Goal: Task Accomplishment & Management: Use online tool/utility

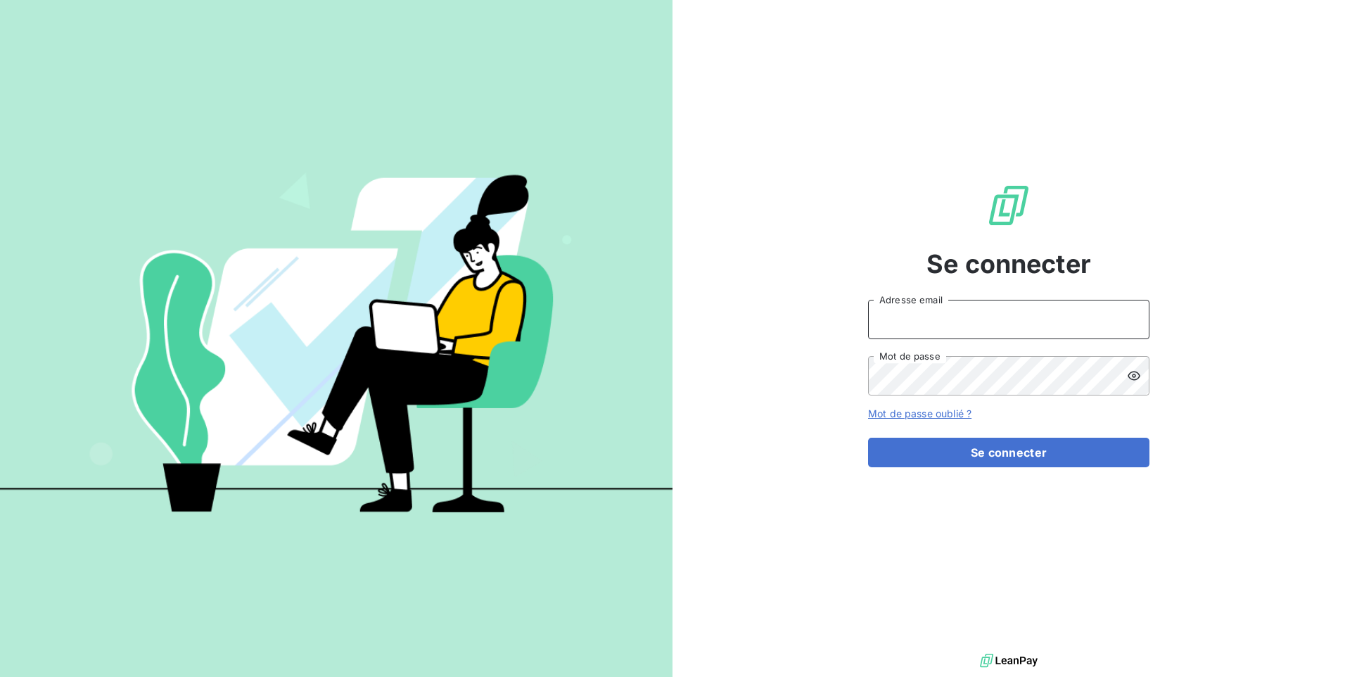
click at [952, 319] on input "Adresse email" at bounding box center [1008, 319] width 281 height 39
click at [922, 326] on input "Adresse email" at bounding box center [1008, 319] width 281 height 39
paste input "compta-clients@repagroup.com"
type input "compta-clients@repagroup.com"
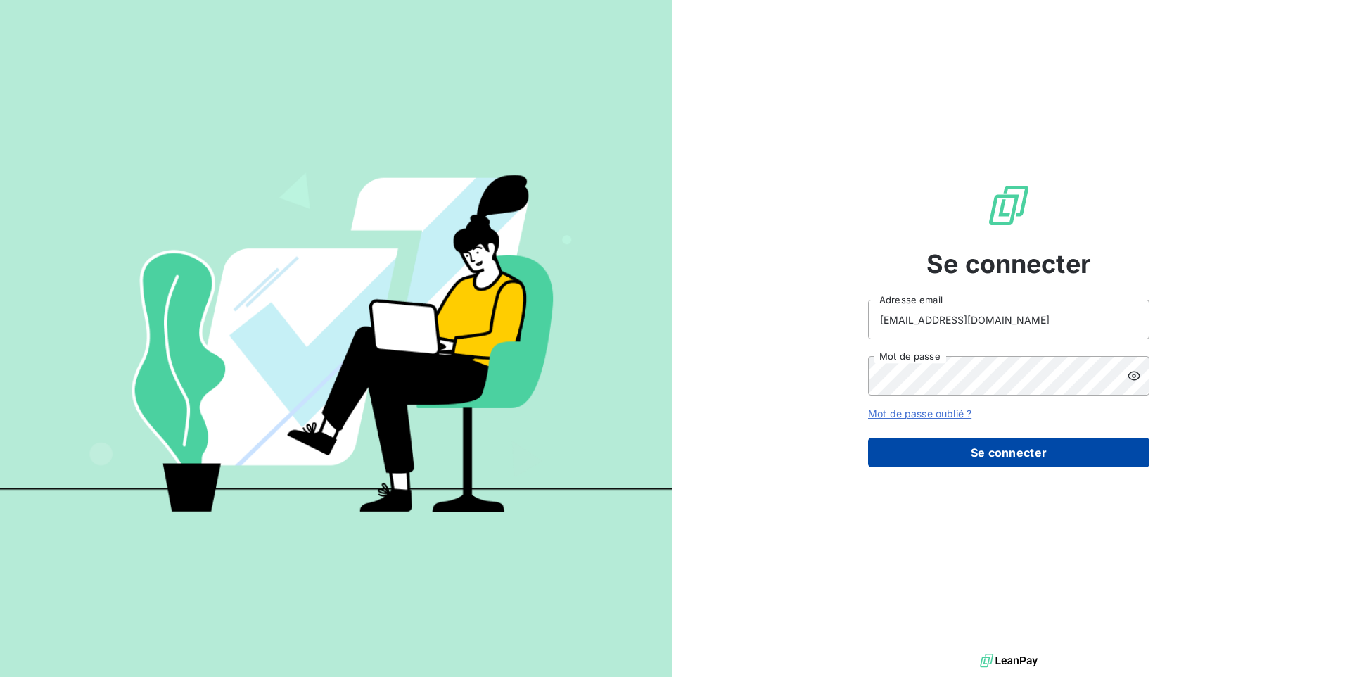
click at [979, 451] on button "Se connecter" at bounding box center [1008, 453] width 281 height 30
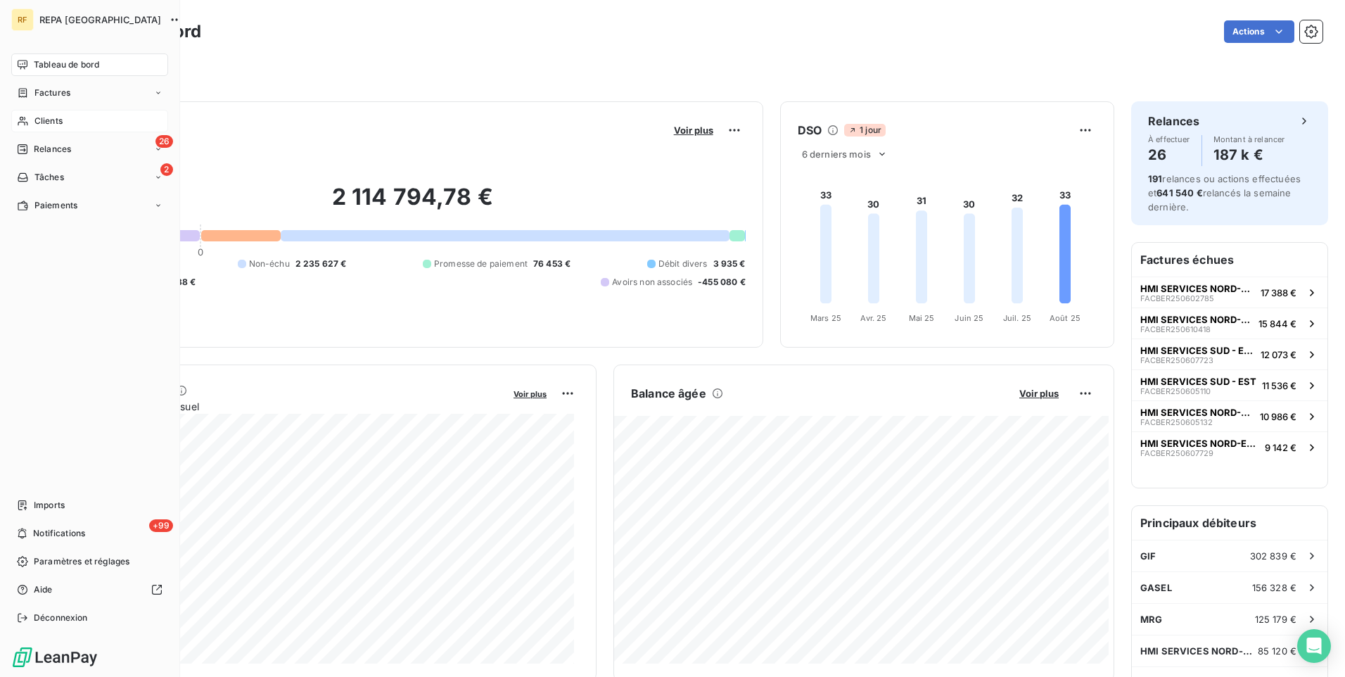
click at [65, 125] on div "Clients" at bounding box center [89, 121] width 157 height 23
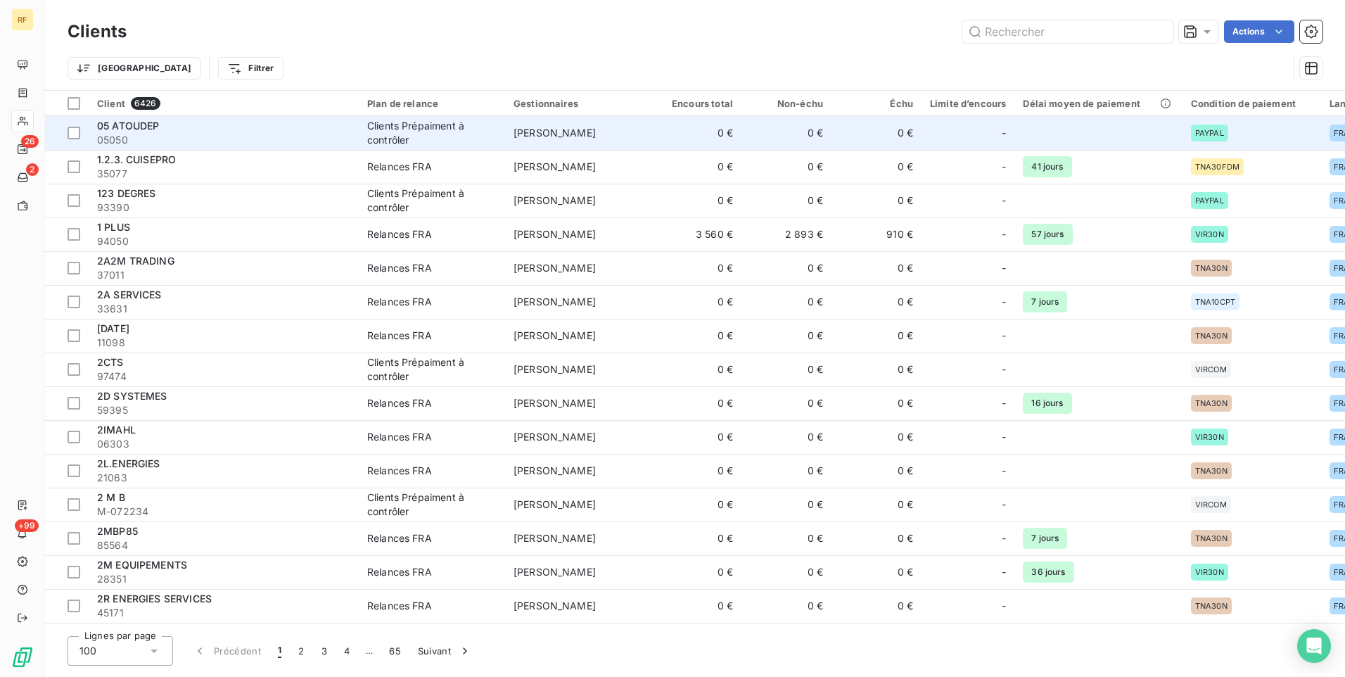
click at [178, 138] on span "05050" at bounding box center [223, 140] width 253 height 14
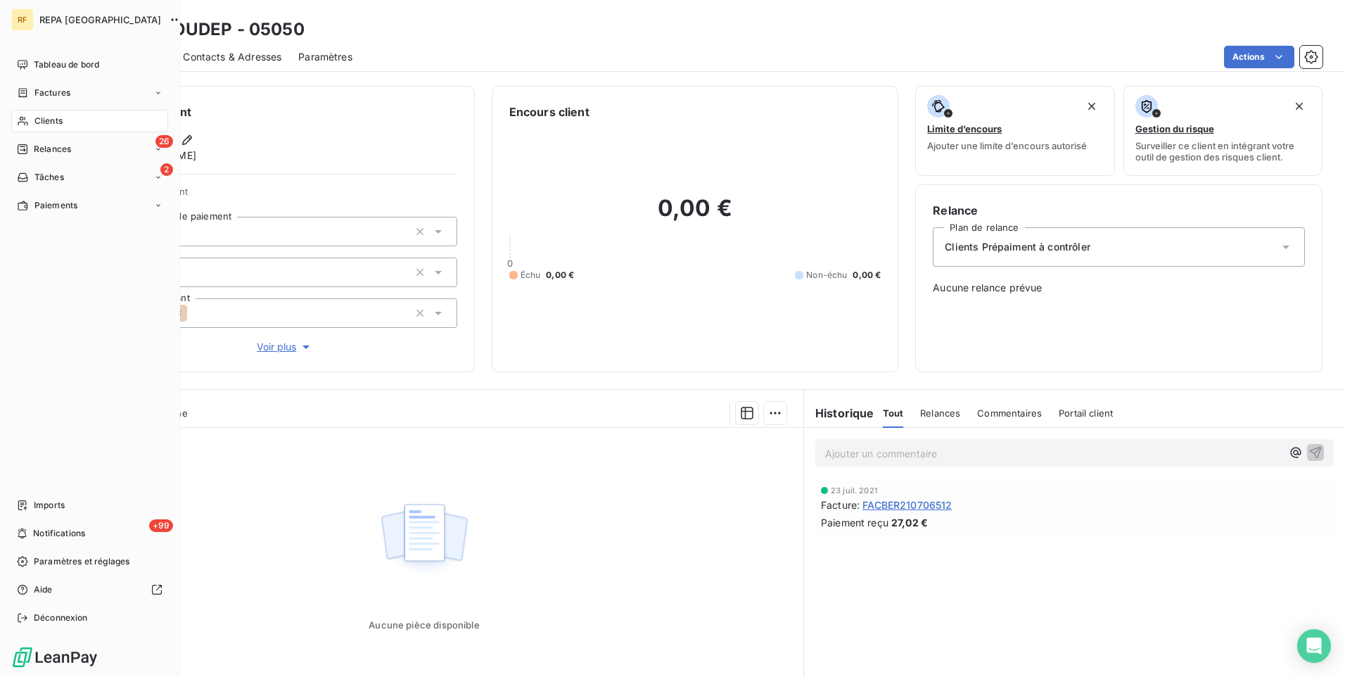
click at [53, 19] on span "REPA [GEOGRAPHIC_DATA]" at bounding box center [100, 19] width 122 height 11
click at [63, 66] on span "Tableau de bord" at bounding box center [66, 64] width 65 height 13
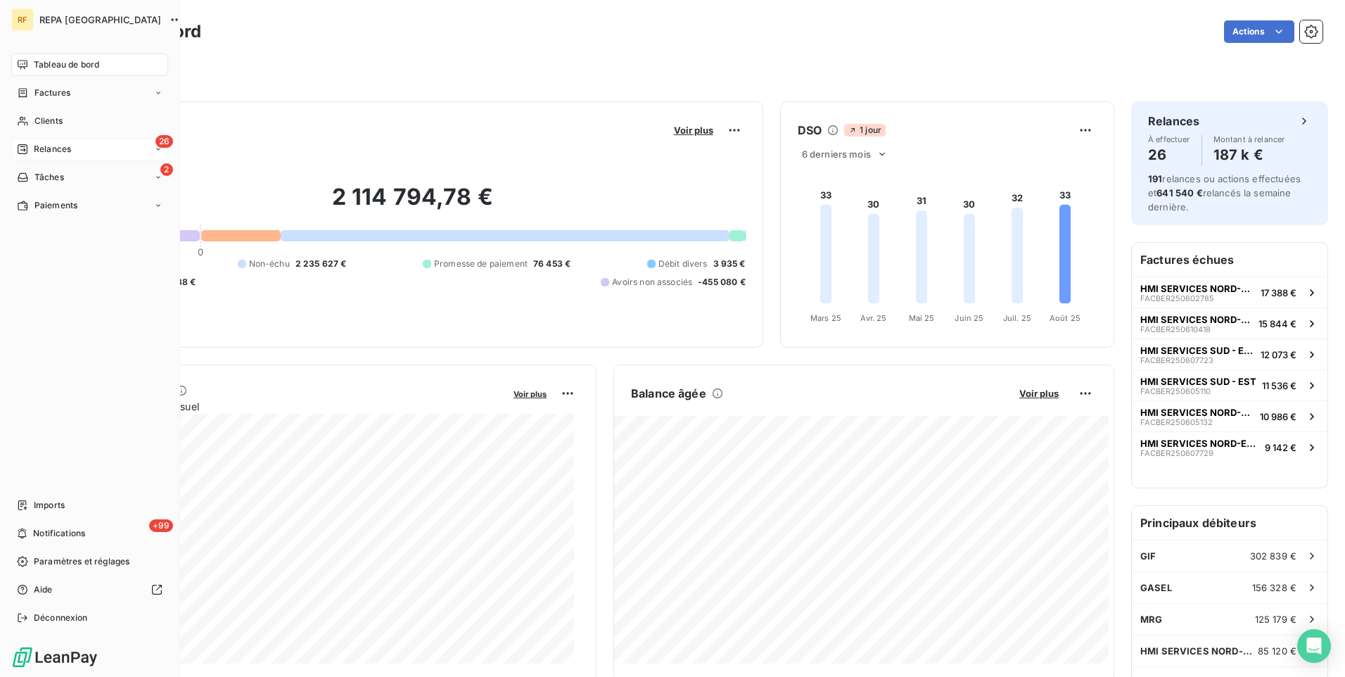
click at [53, 158] on div "26 Relances" at bounding box center [89, 149] width 157 height 23
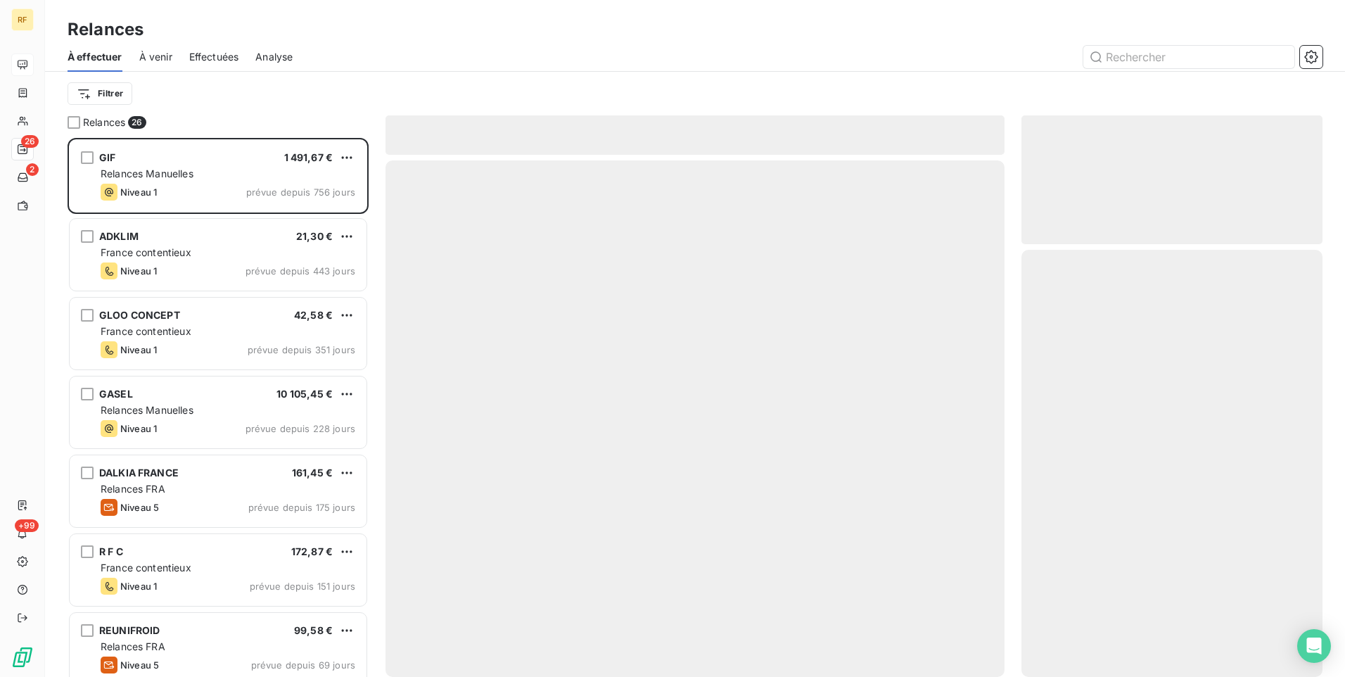
scroll to position [528, 291]
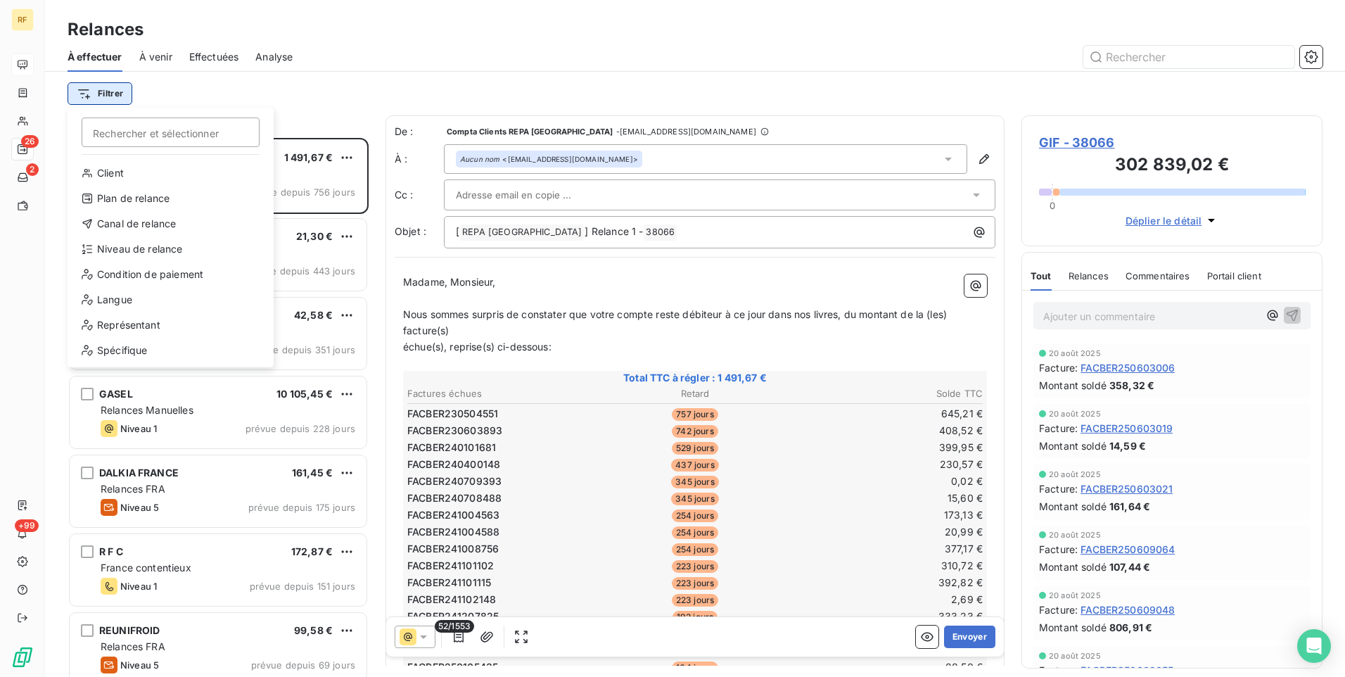
click at [109, 97] on html "RF 26 2 +99 Relances À effectuer À venir Effectuées Analyse Filtrer Rechercher …" at bounding box center [672, 338] width 1345 height 677
click at [146, 201] on div "Plan de relance" at bounding box center [170, 198] width 195 height 23
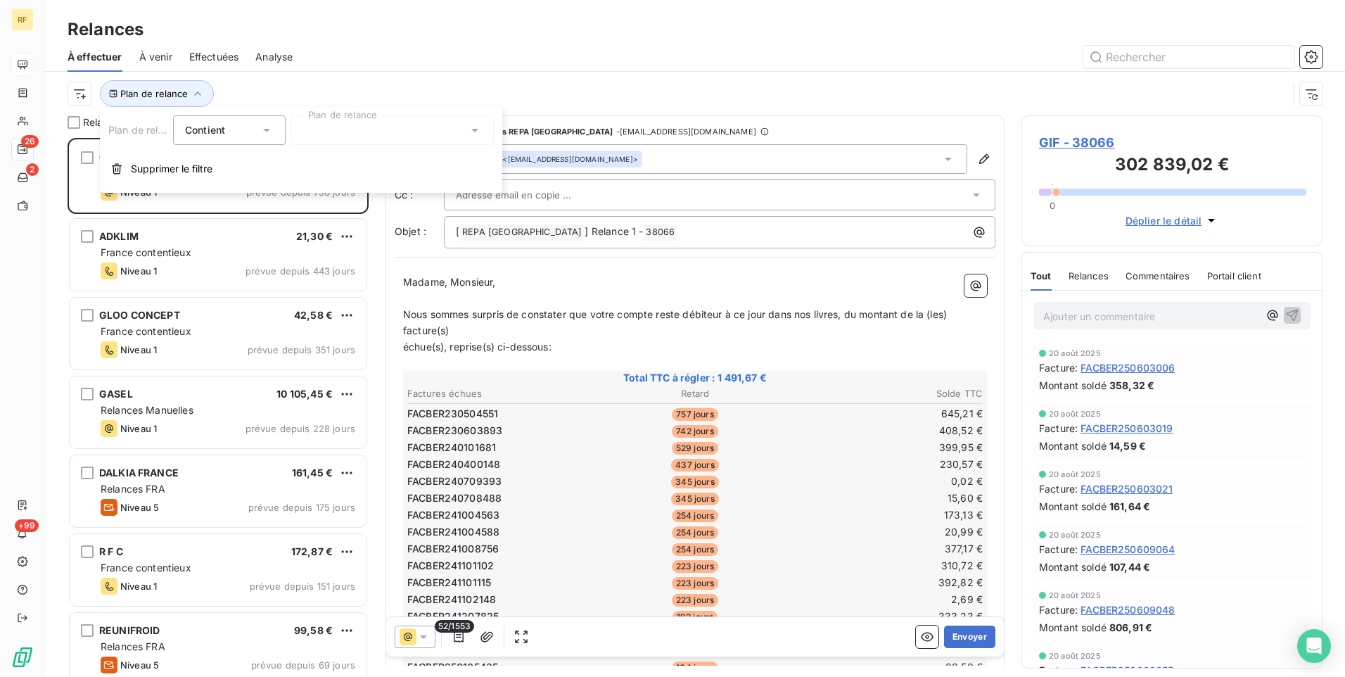
click at [243, 138] on div "Contient is" at bounding box center [222, 130] width 75 height 20
click at [336, 133] on div at bounding box center [392, 130] width 203 height 30
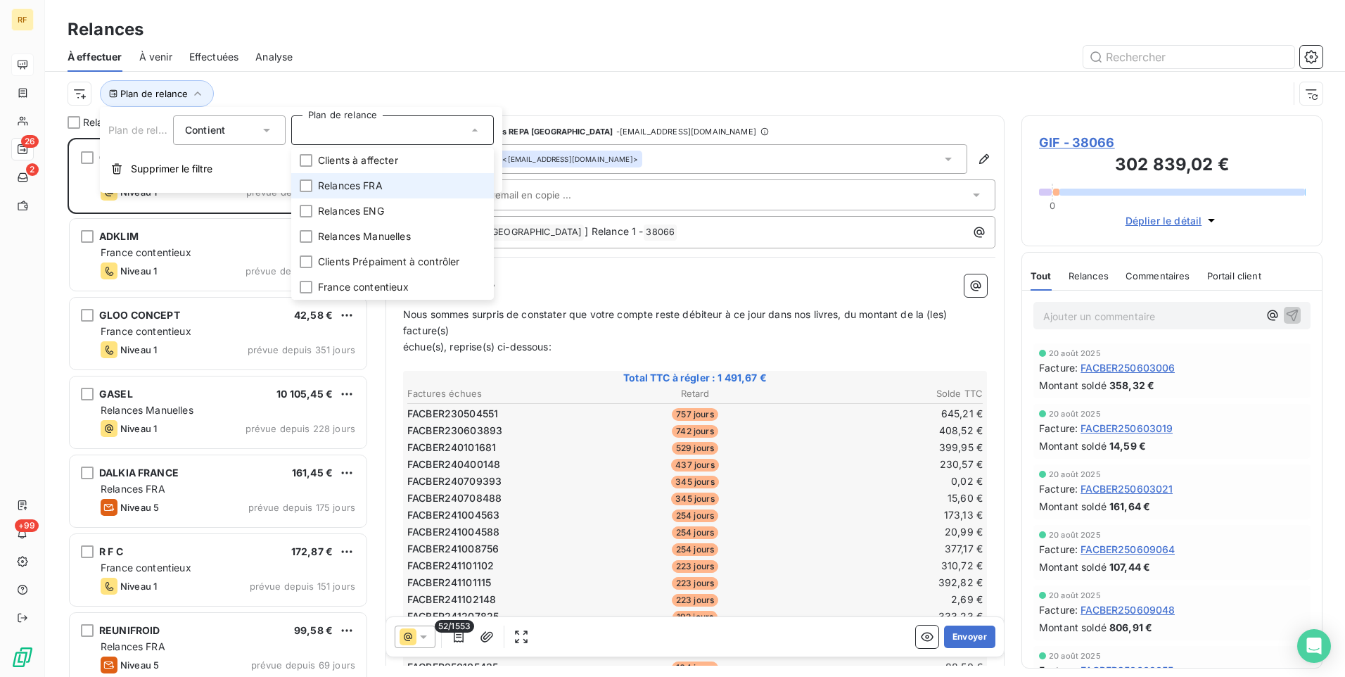
click at [362, 187] on span "Relances FRA" at bounding box center [350, 186] width 65 height 14
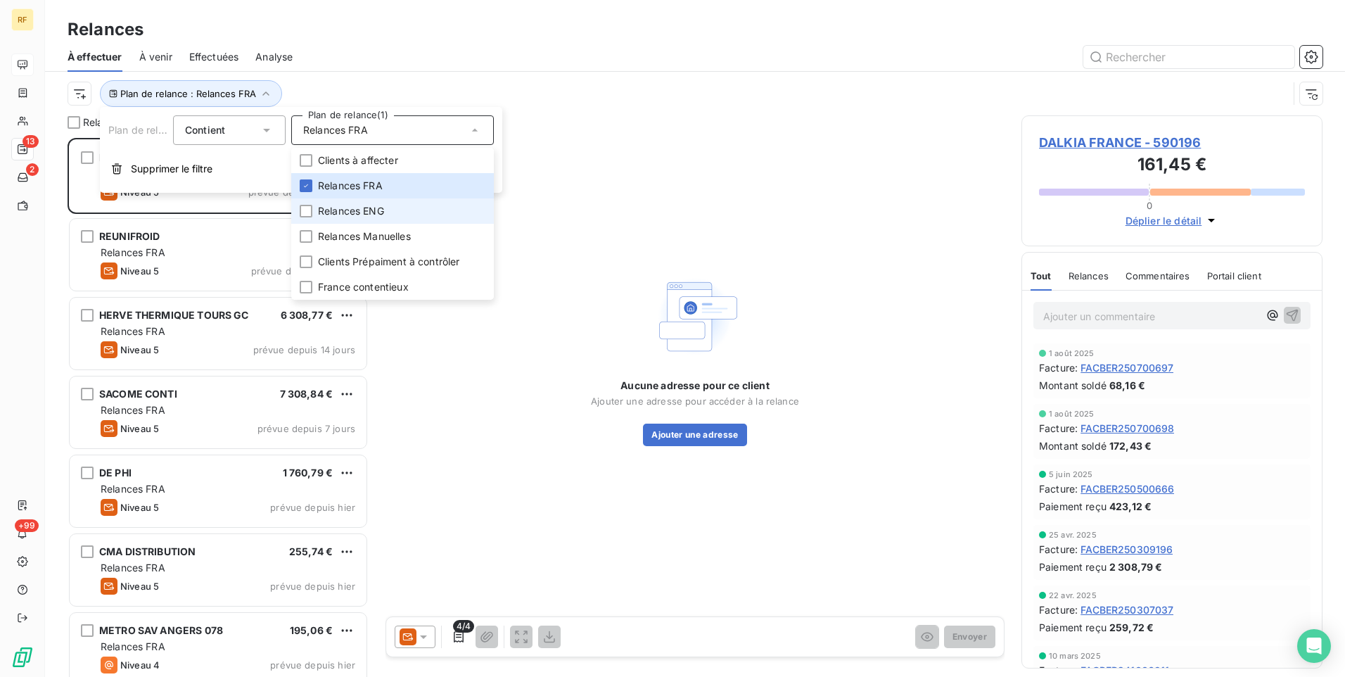
click at [358, 204] on span "Relances ENG" at bounding box center [351, 211] width 66 height 14
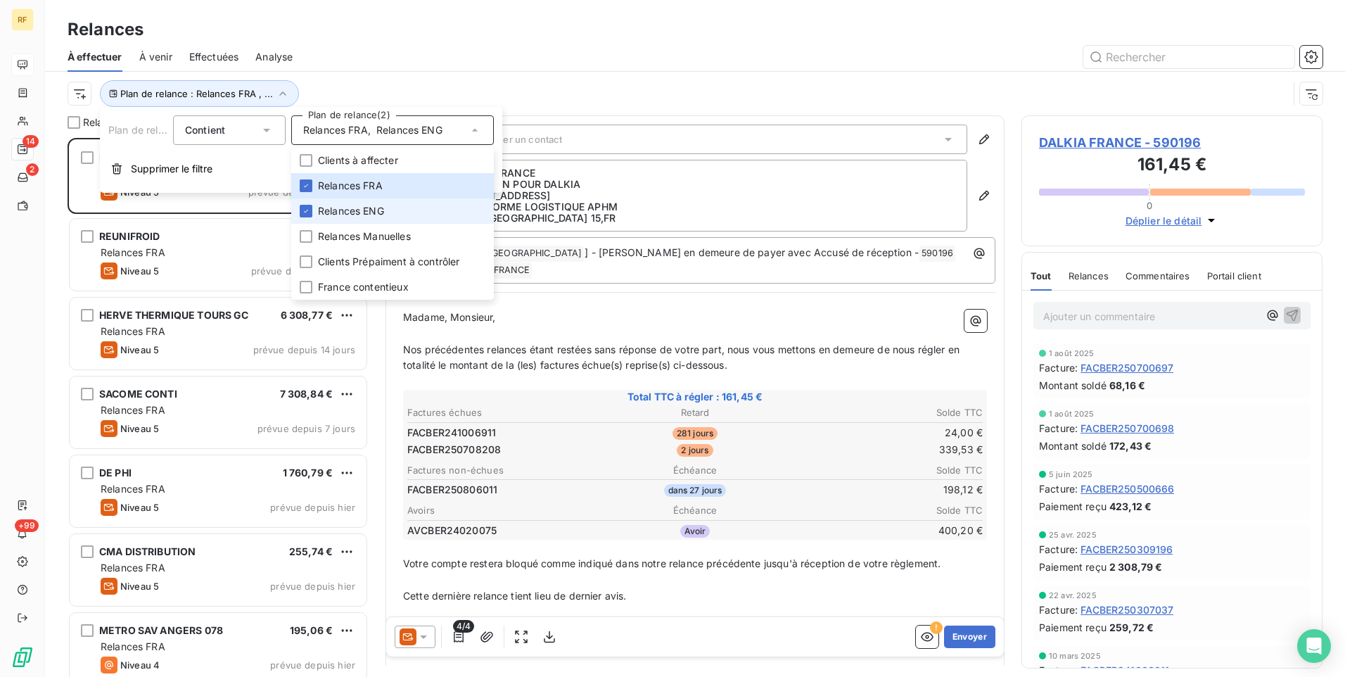
scroll to position [528, 291]
click at [440, 88] on div "Plan de relance : Relances FRA , ..." at bounding box center [678, 93] width 1221 height 27
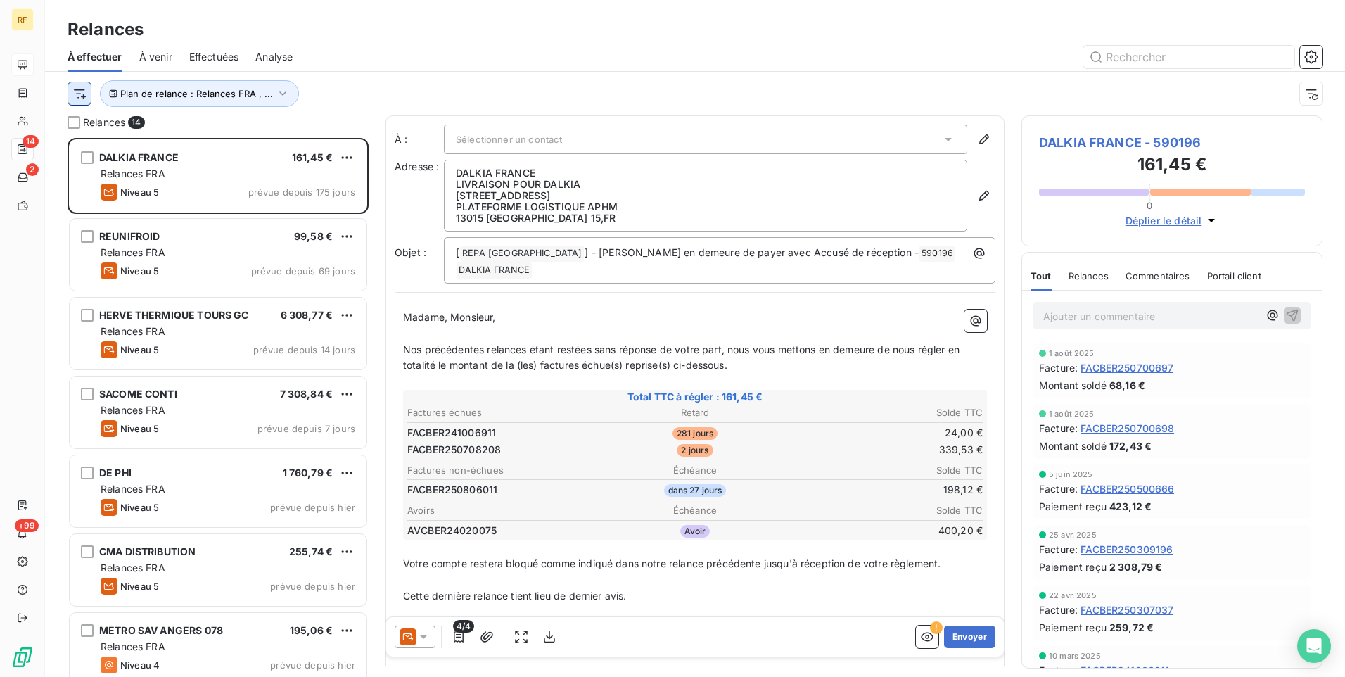
click at [84, 98] on html "RF 14 2 +99 Relances À effectuer À venir Effectuées Analyse Plan de relance : R…" at bounding box center [672, 338] width 1345 height 677
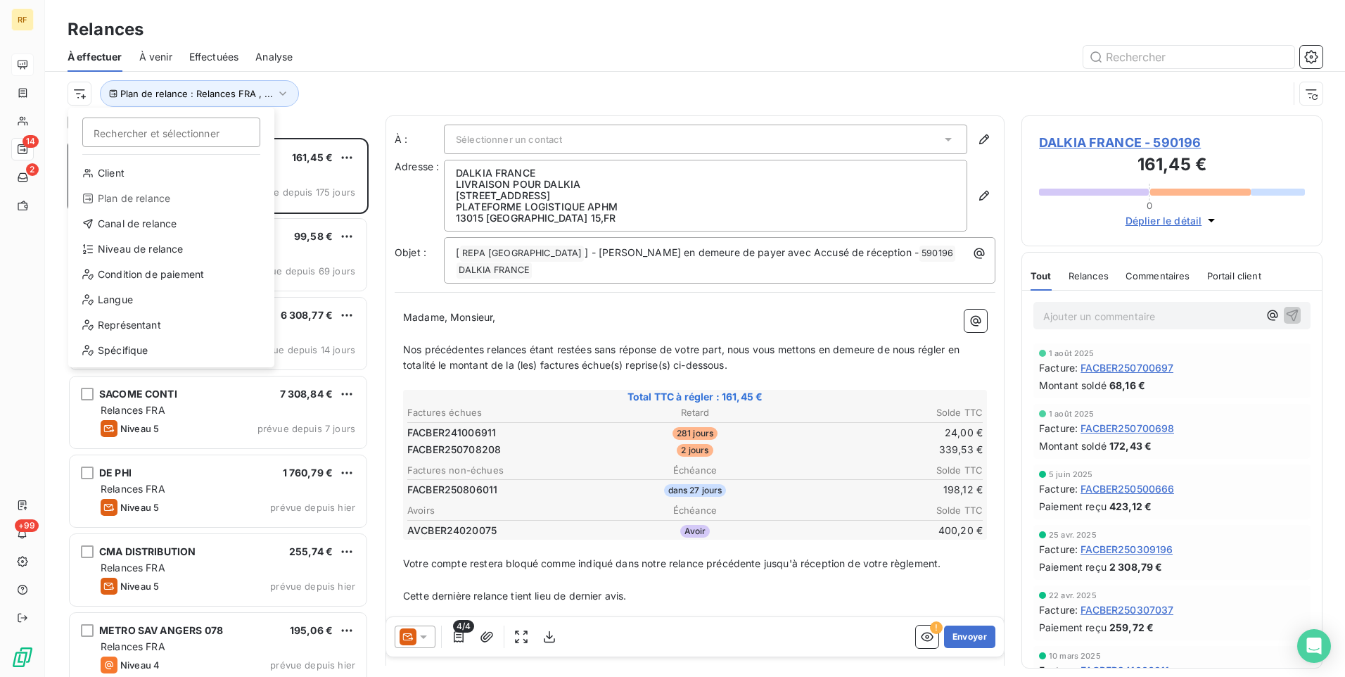
click at [173, 205] on div "Plan de relance" at bounding box center [171, 198] width 195 height 23
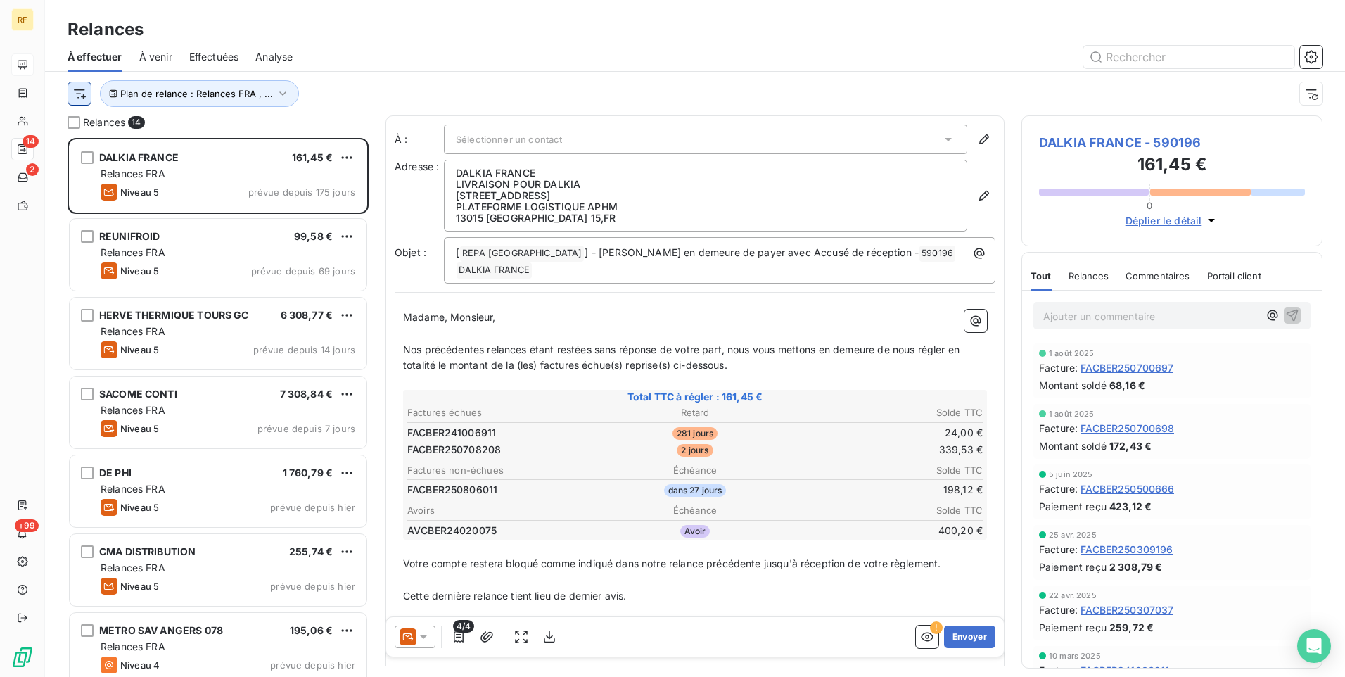
click at [72, 95] on html "RF 14 2 +99 Relances À effectuer À venir Effectuées Analyse Plan de relance : R…" at bounding box center [672, 338] width 1345 height 677
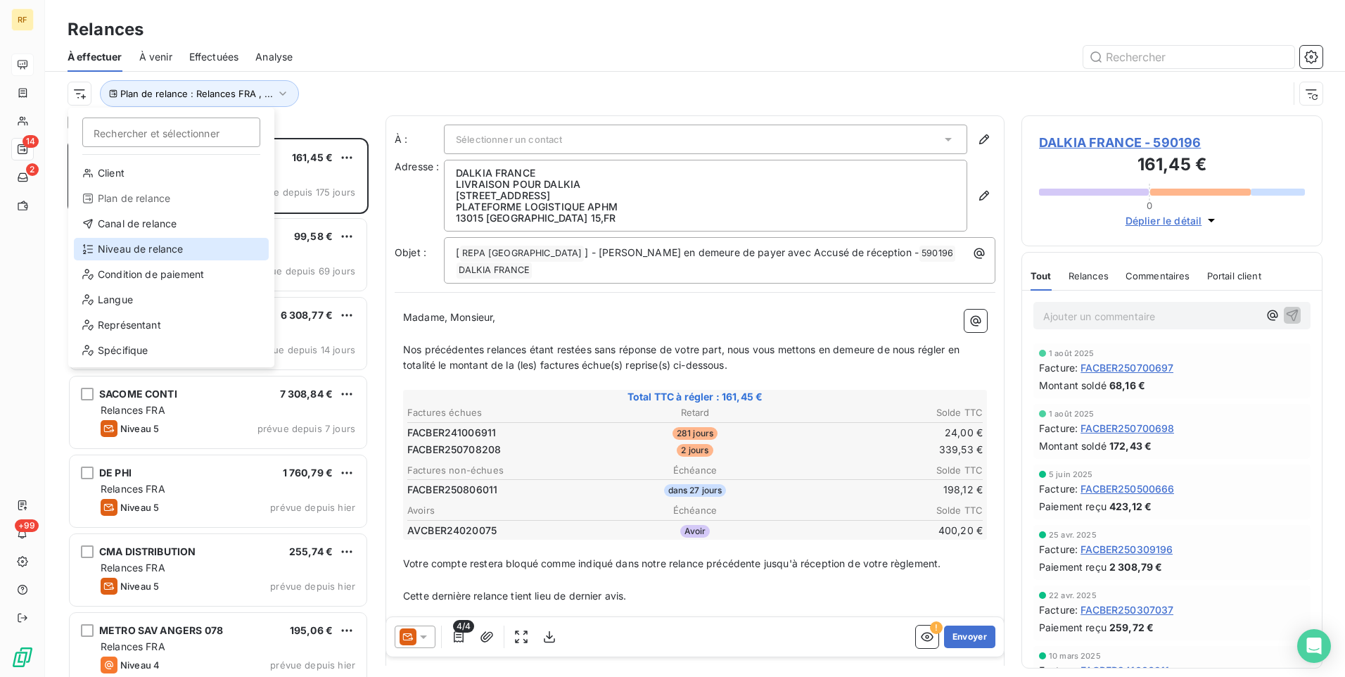
click at [158, 244] on div "Niveau de relance" at bounding box center [171, 249] width 195 height 23
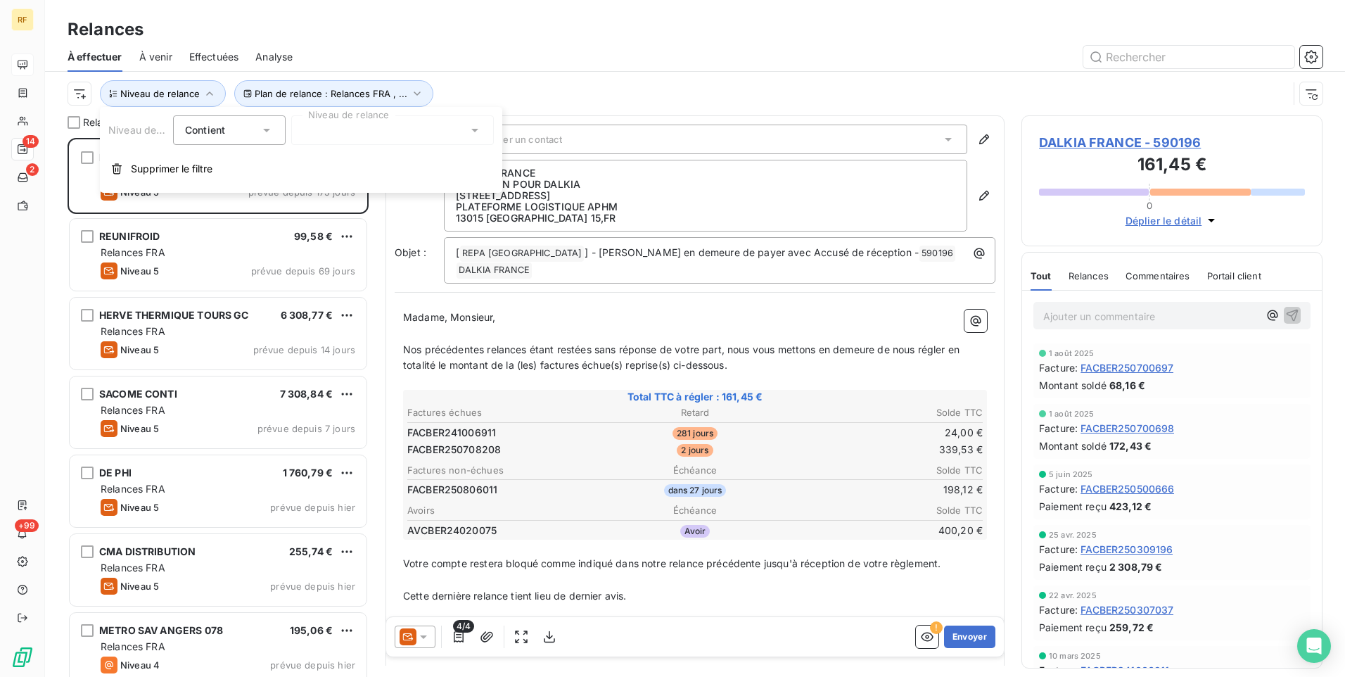
click at [340, 129] on div at bounding box center [392, 130] width 203 height 30
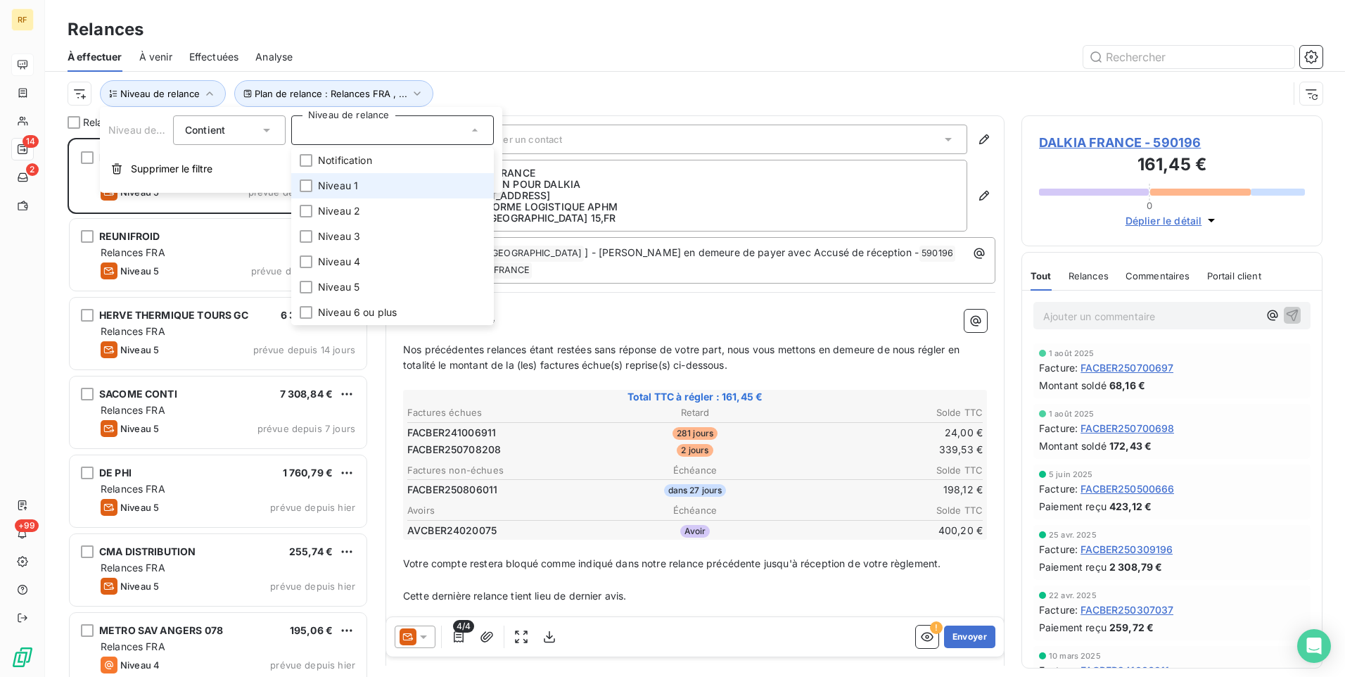
click at [350, 190] on span "Niveau 1" at bounding box center [338, 186] width 40 height 14
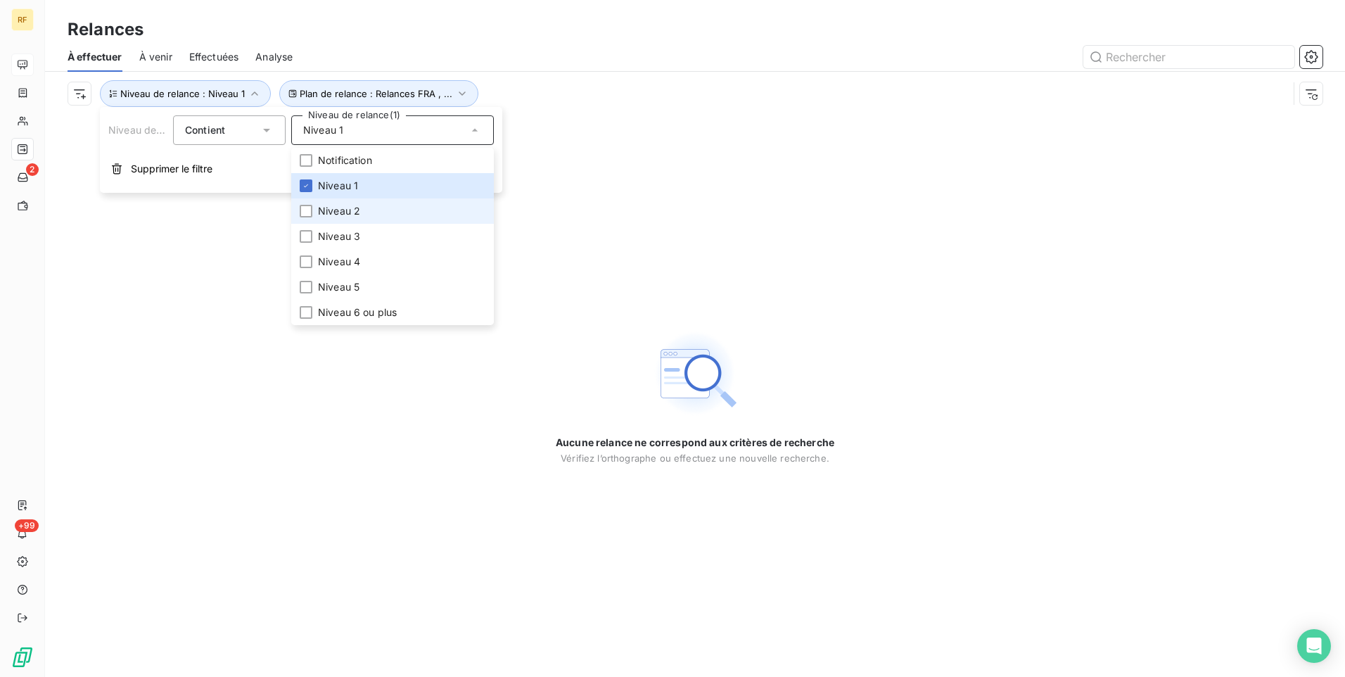
click at [348, 207] on span "Niveau 2" at bounding box center [339, 211] width 42 height 14
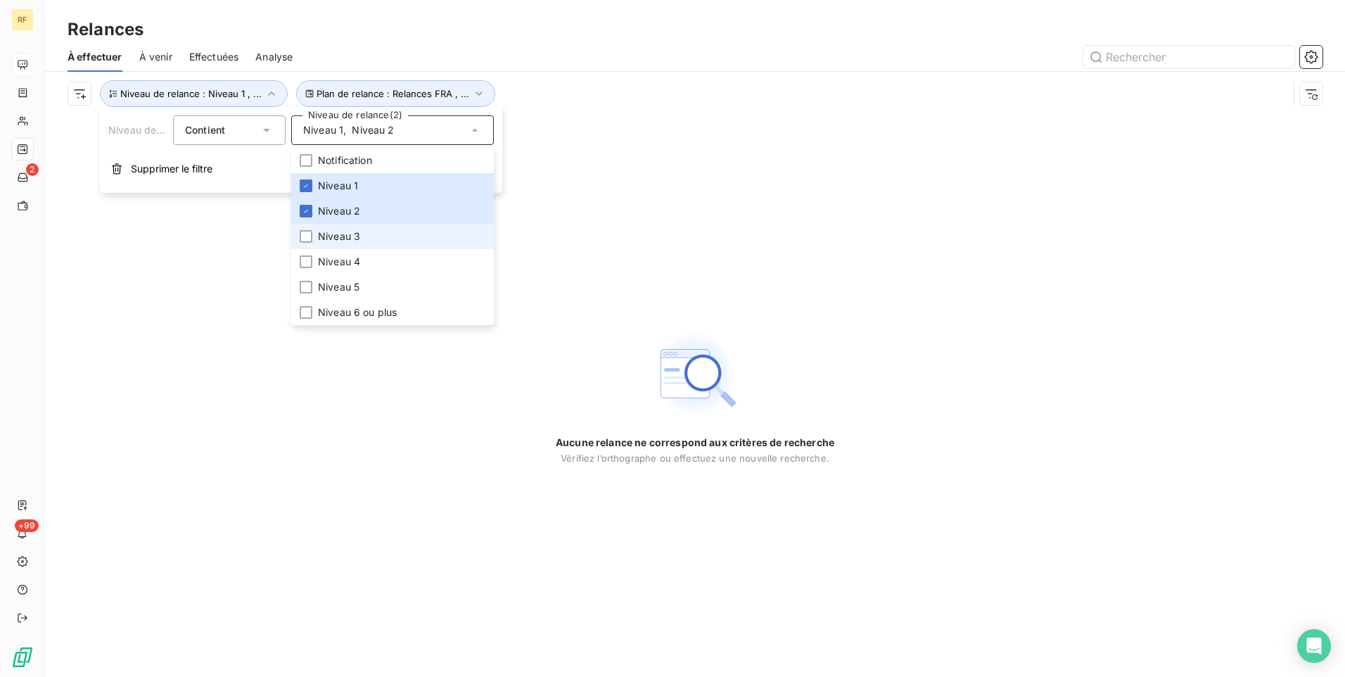
click at [346, 241] on span "Niveau 3" at bounding box center [339, 236] width 42 height 14
click at [346, 267] on span "Niveau 4" at bounding box center [339, 262] width 42 height 14
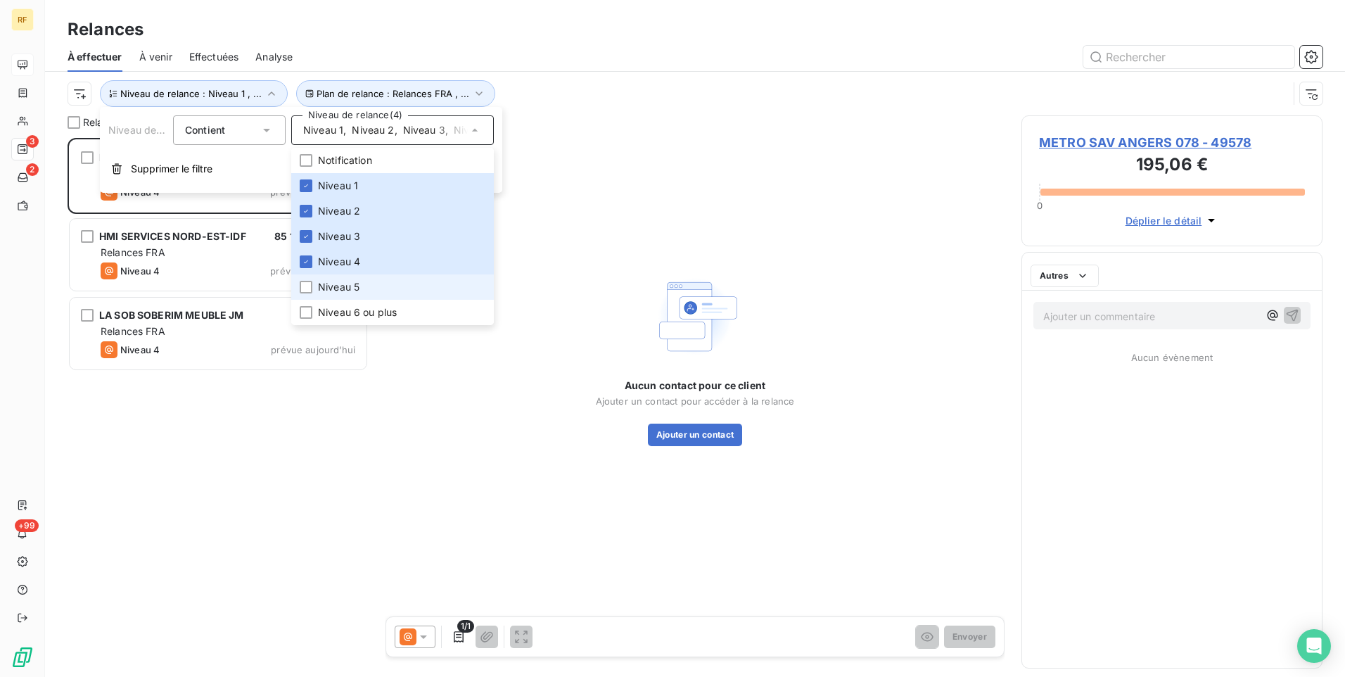
scroll to position [528, 291]
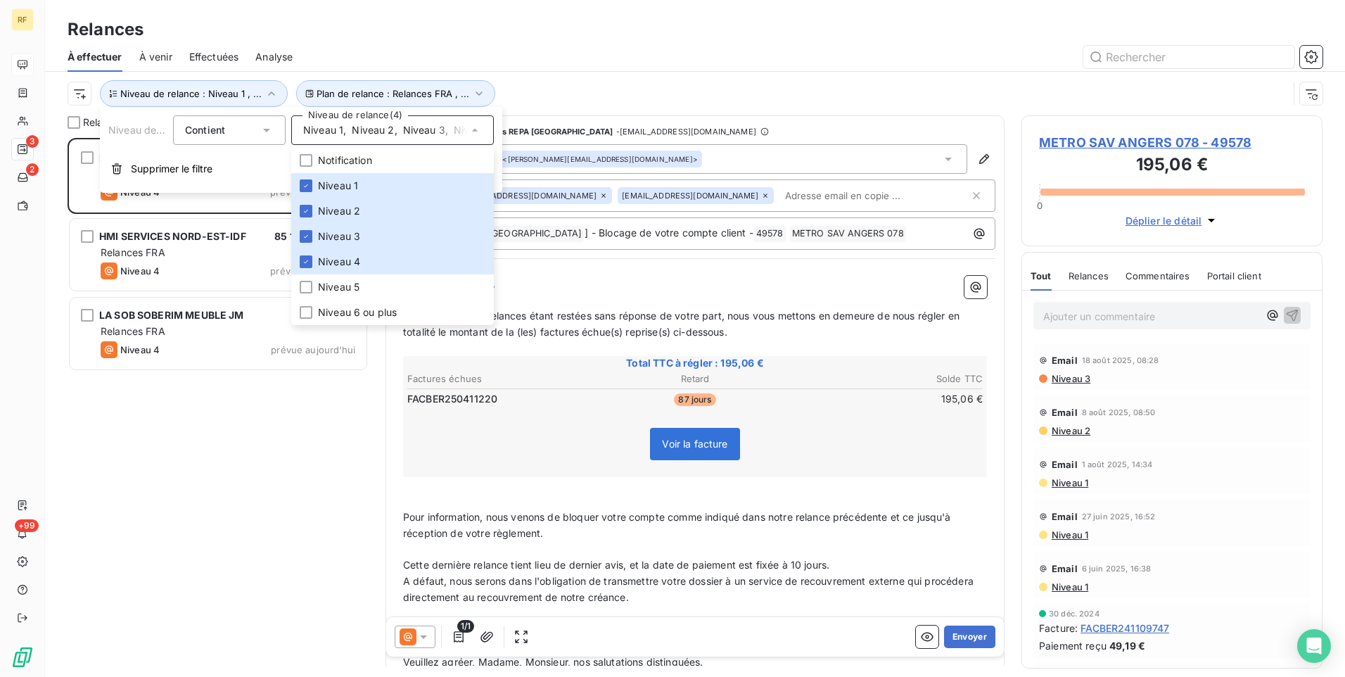
click at [554, 82] on div "Plan de relance : Relances FRA , ... Niveau de relance : Niveau 1 , ..." at bounding box center [678, 93] width 1221 height 27
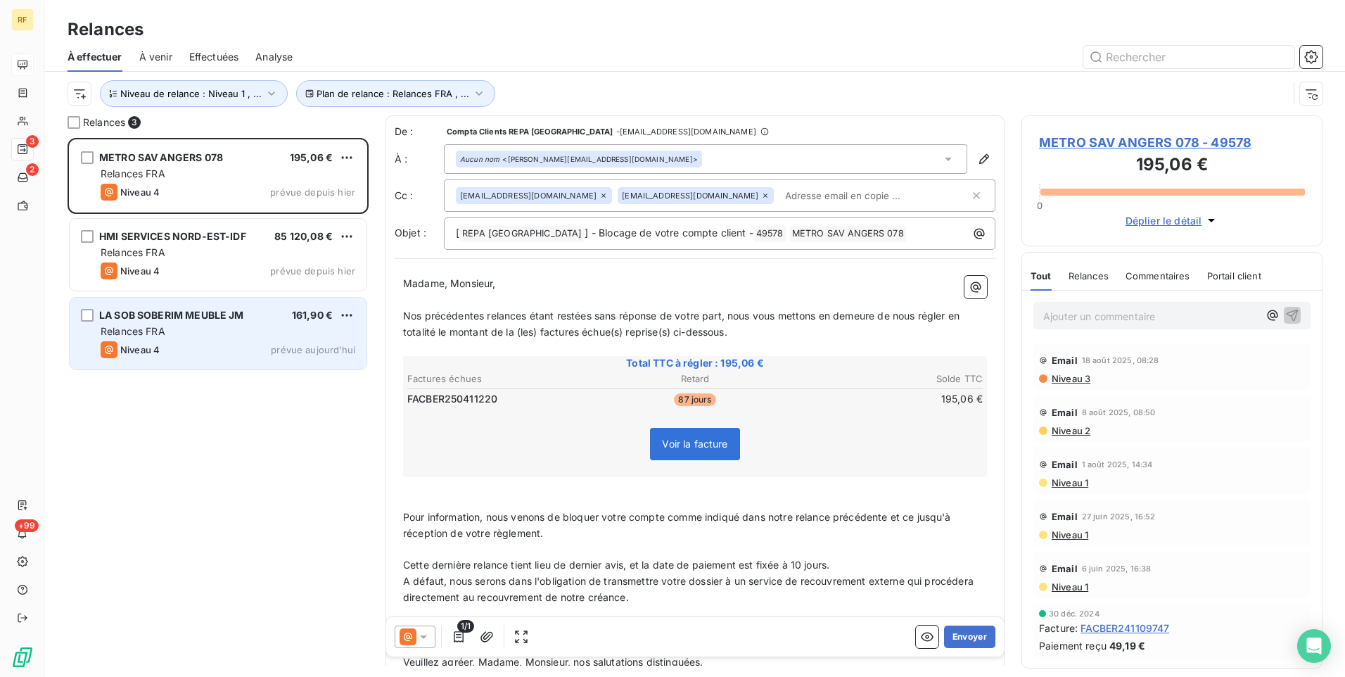
click at [192, 331] on div "Relances FRA" at bounding box center [228, 331] width 255 height 14
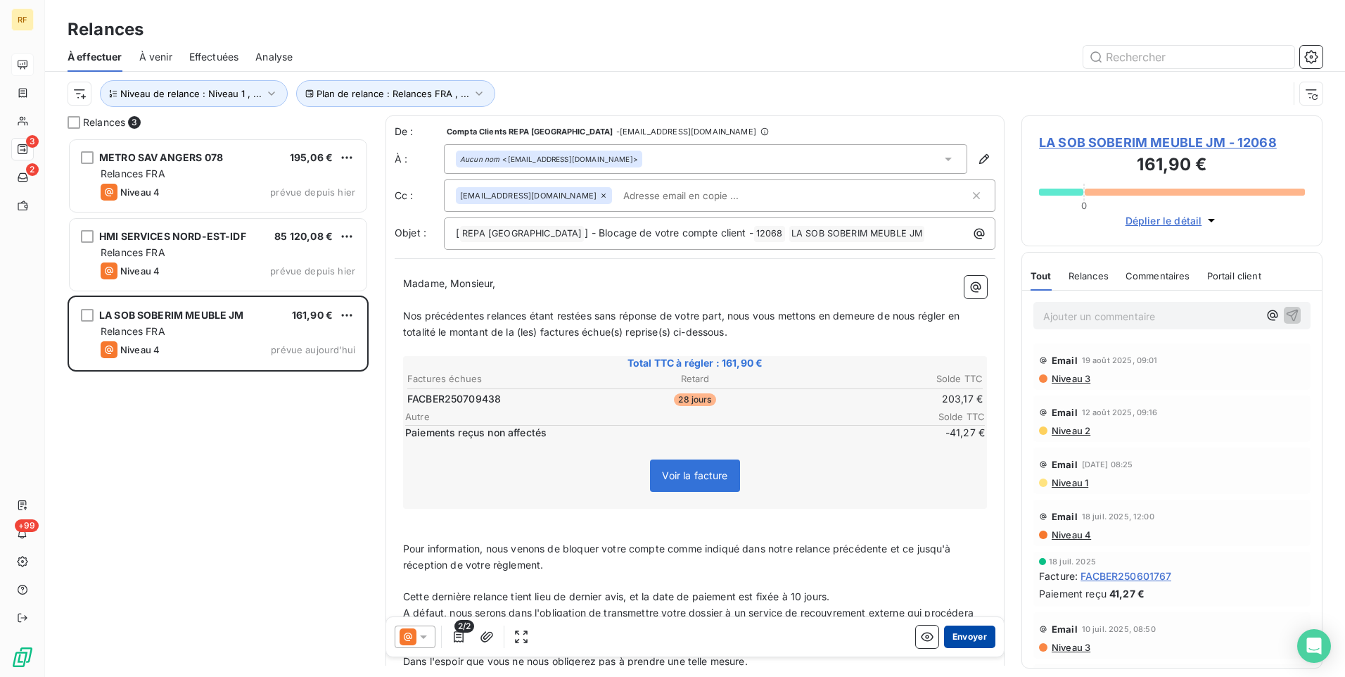
click at [961, 632] on button "Envoyer" at bounding box center [969, 636] width 51 height 23
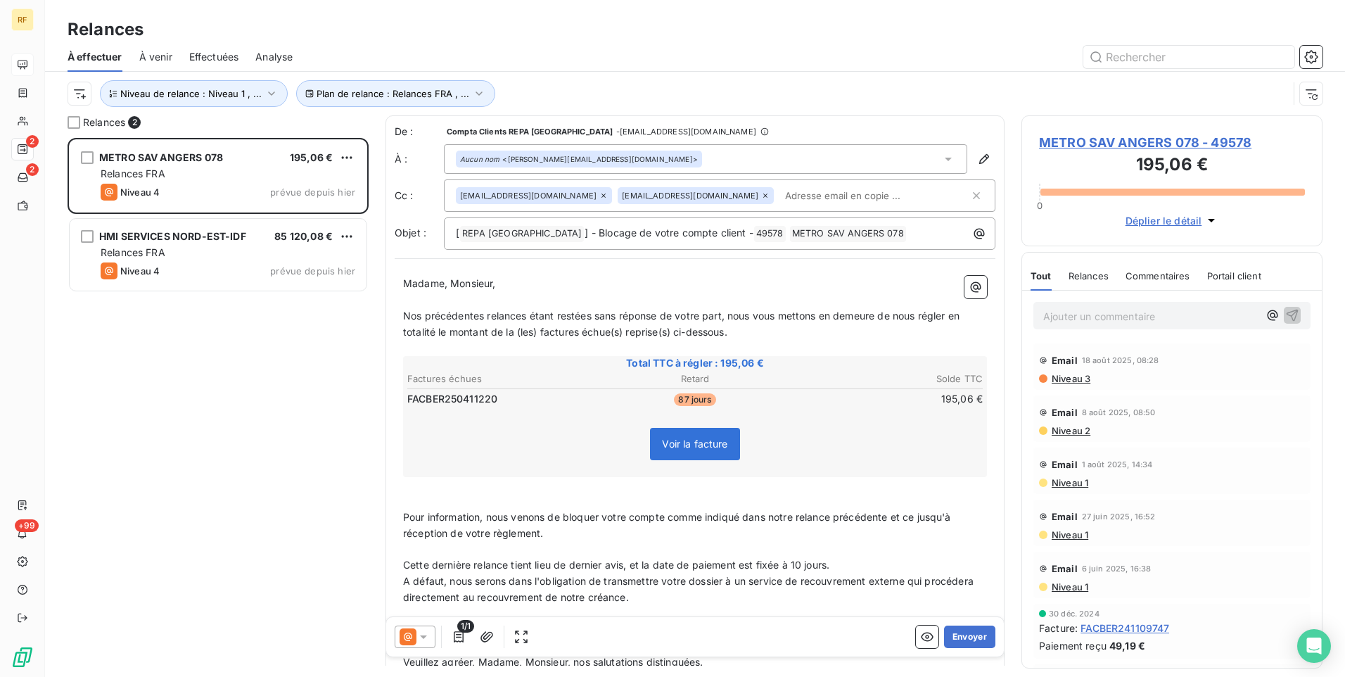
click at [427, 630] on icon at bounding box center [423, 637] width 14 height 14
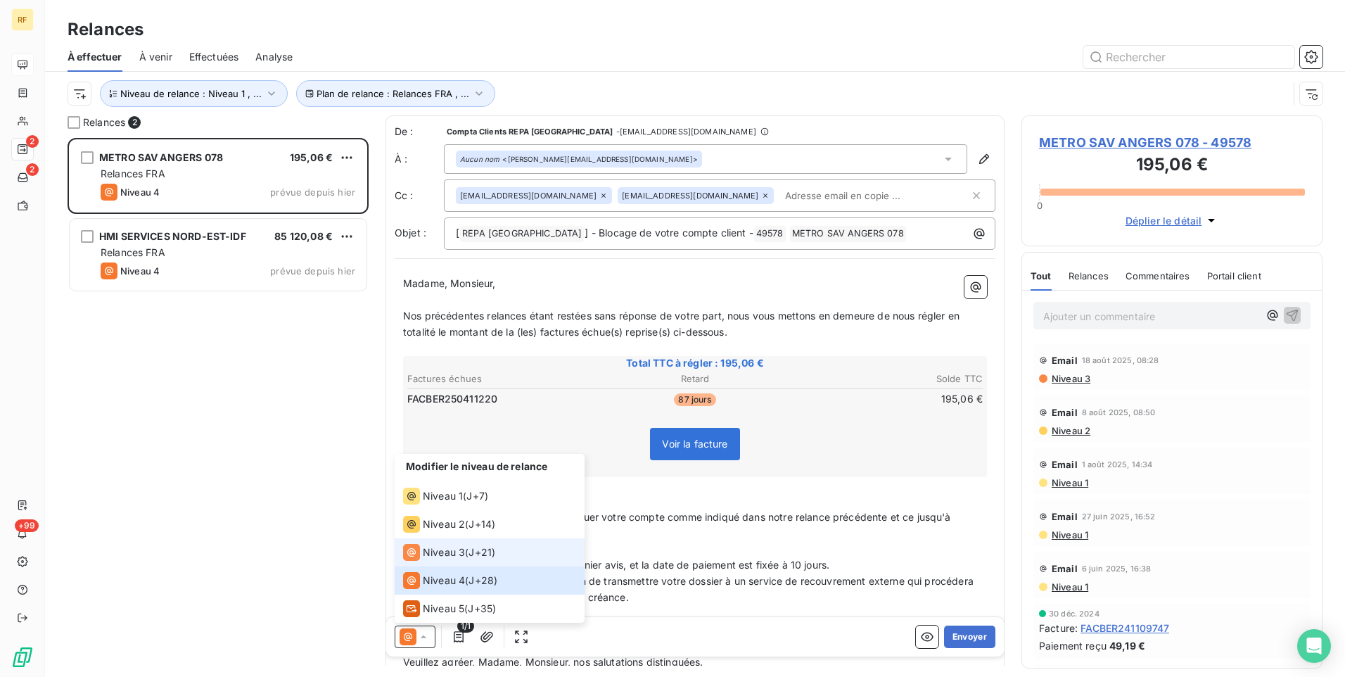
click at [458, 554] on span "Niveau 3" at bounding box center [444, 552] width 42 height 14
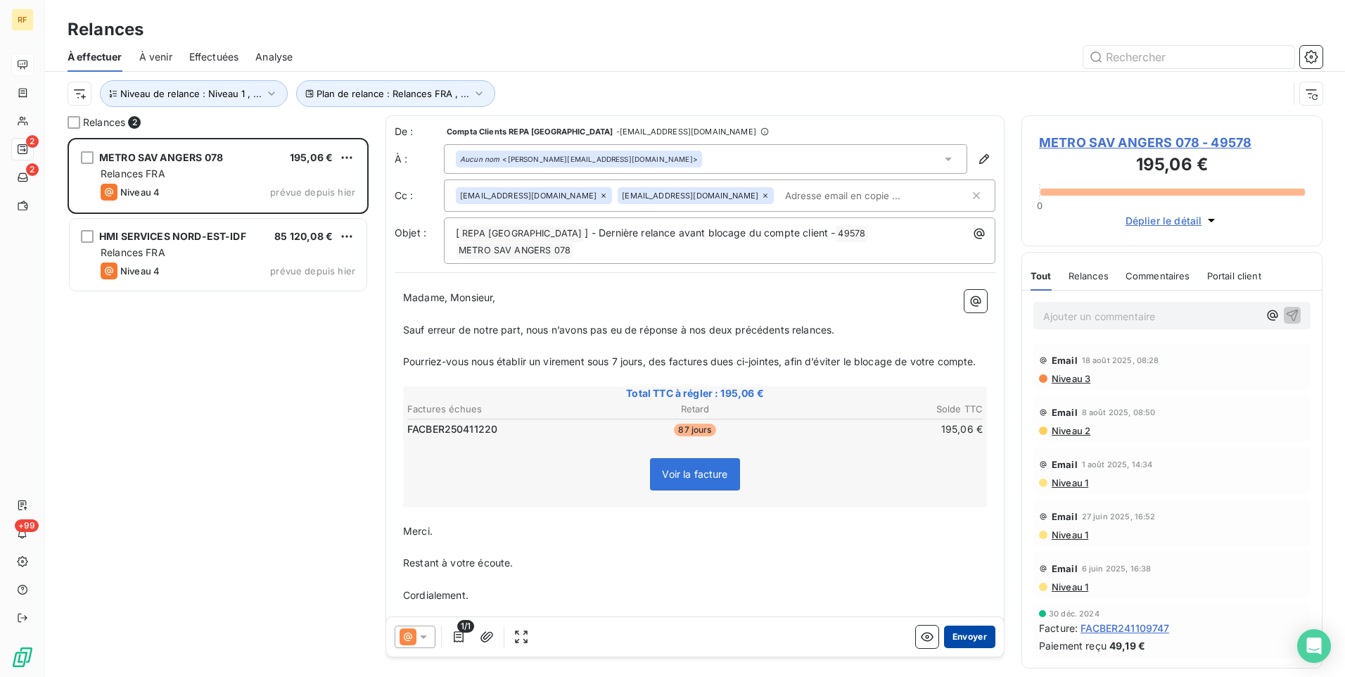
click at [961, 643] on button "Envoyer" at bounding box center [969, 636] width 51 height 23
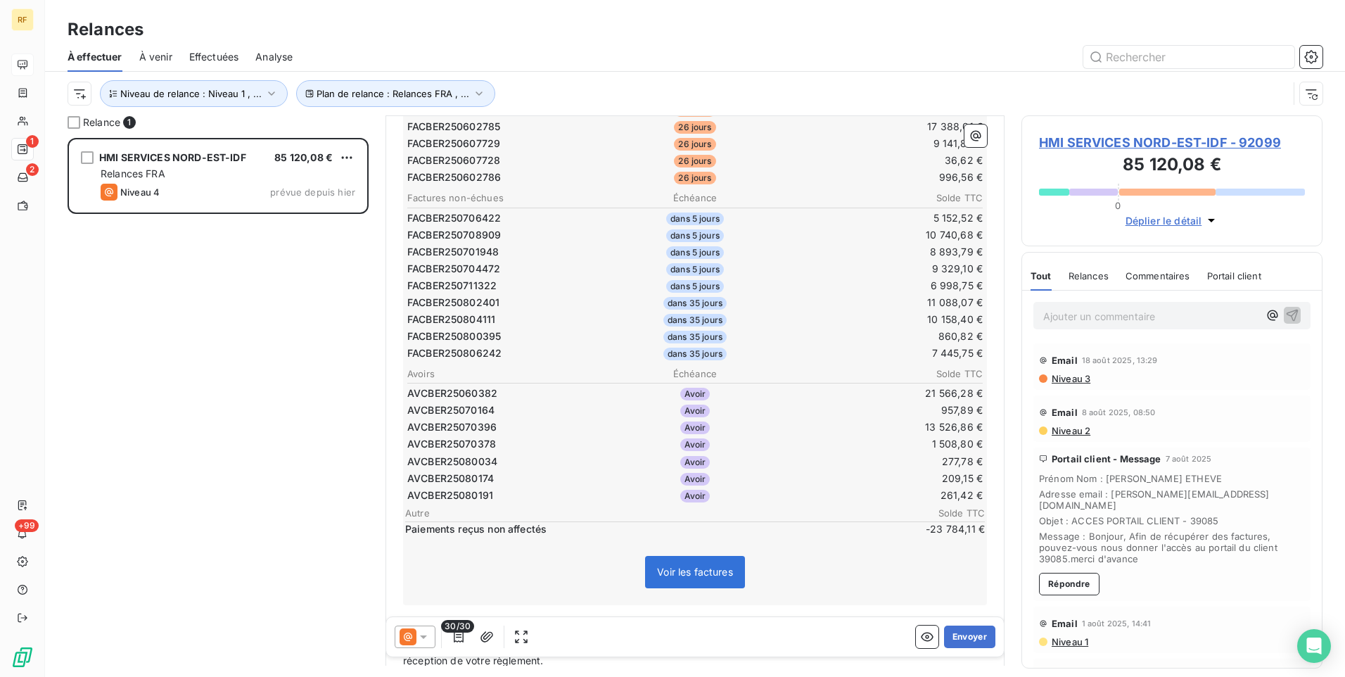
scroll to position [563, 0]
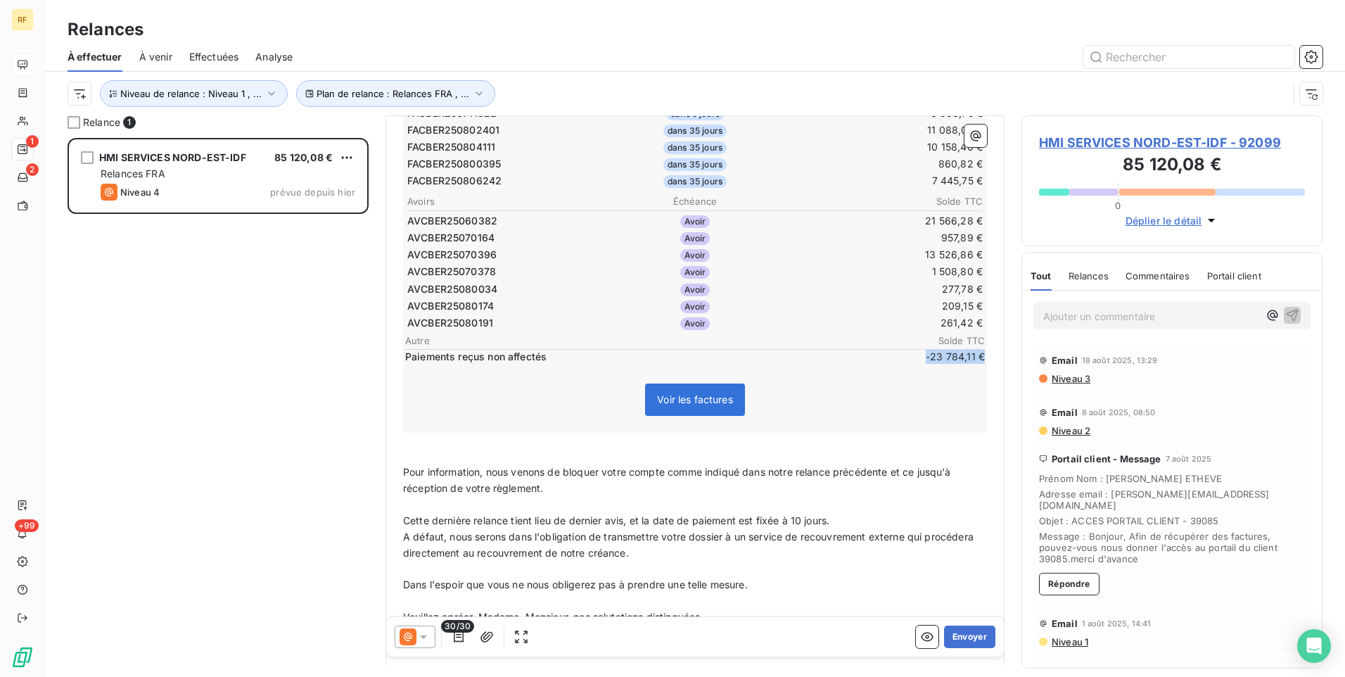
drag, startPoint x: 913, startPoint y: 355, endPoint x: 972, endPoint y: 356, distance: 59.1
click at [972, 356] on span "-23 784,11 €" at bounding box center [942, 357] width 84 height 14
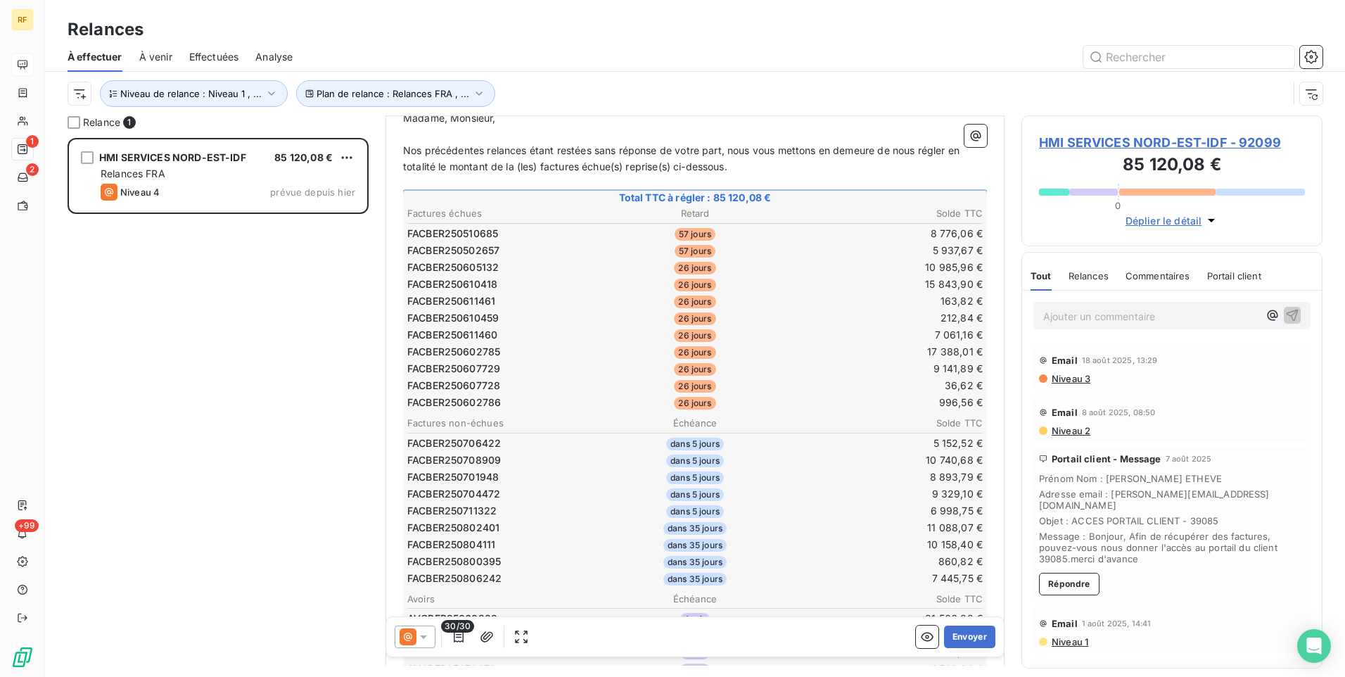
scroll to position [141, 0]
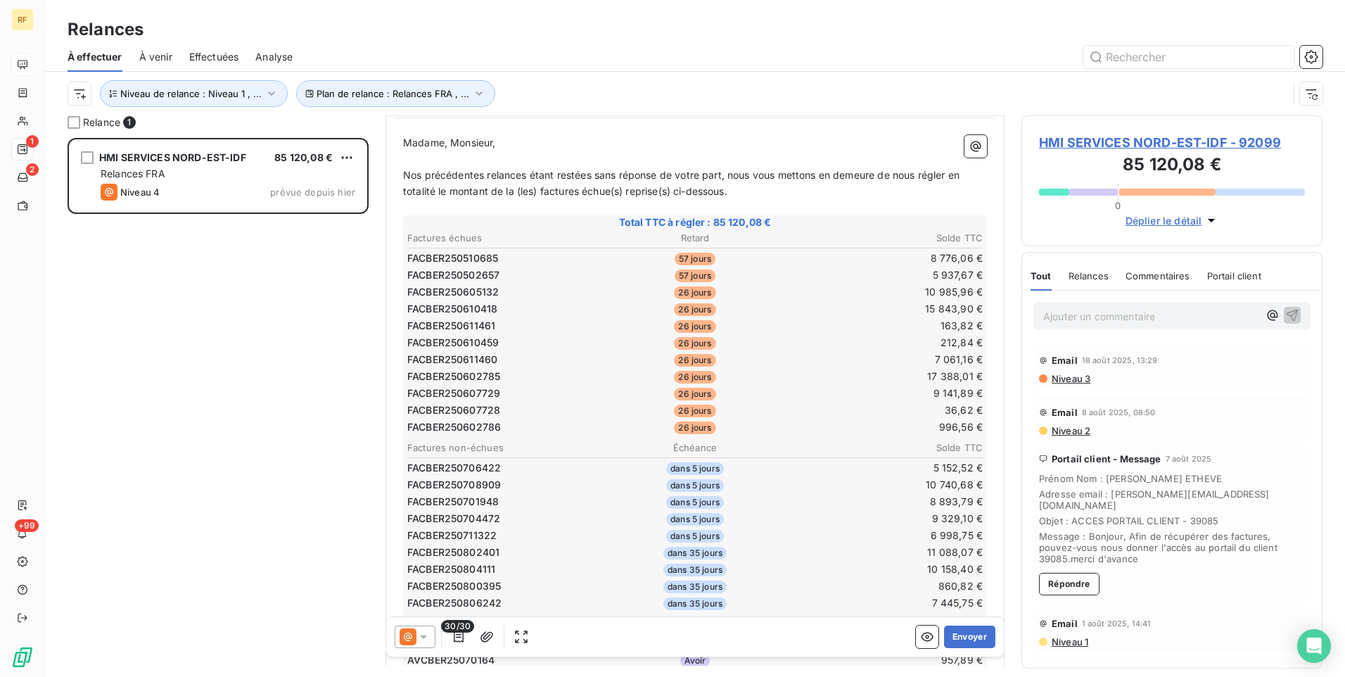
click at [426, 637] on icon at bounding box center [423, 637] width 14 height 14
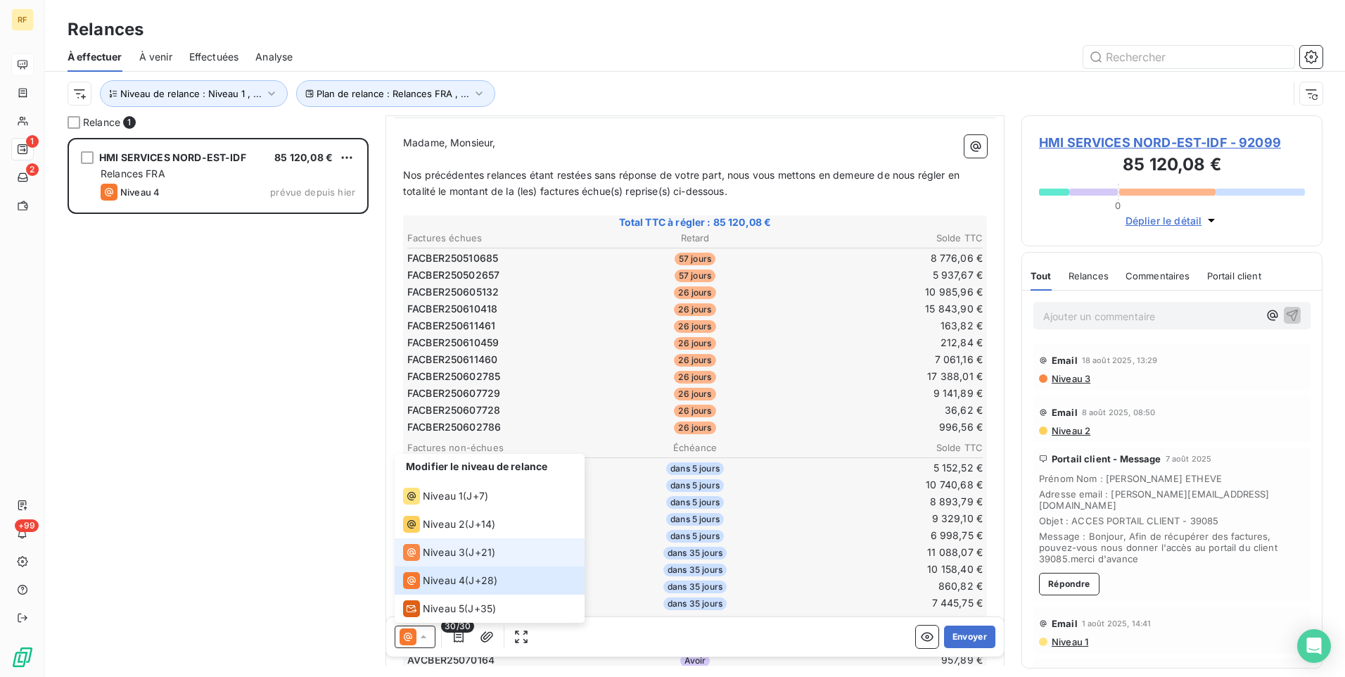
click at [456, 556] on span "Niveau 3" at bounding box center [444, 552] width 42 height 14
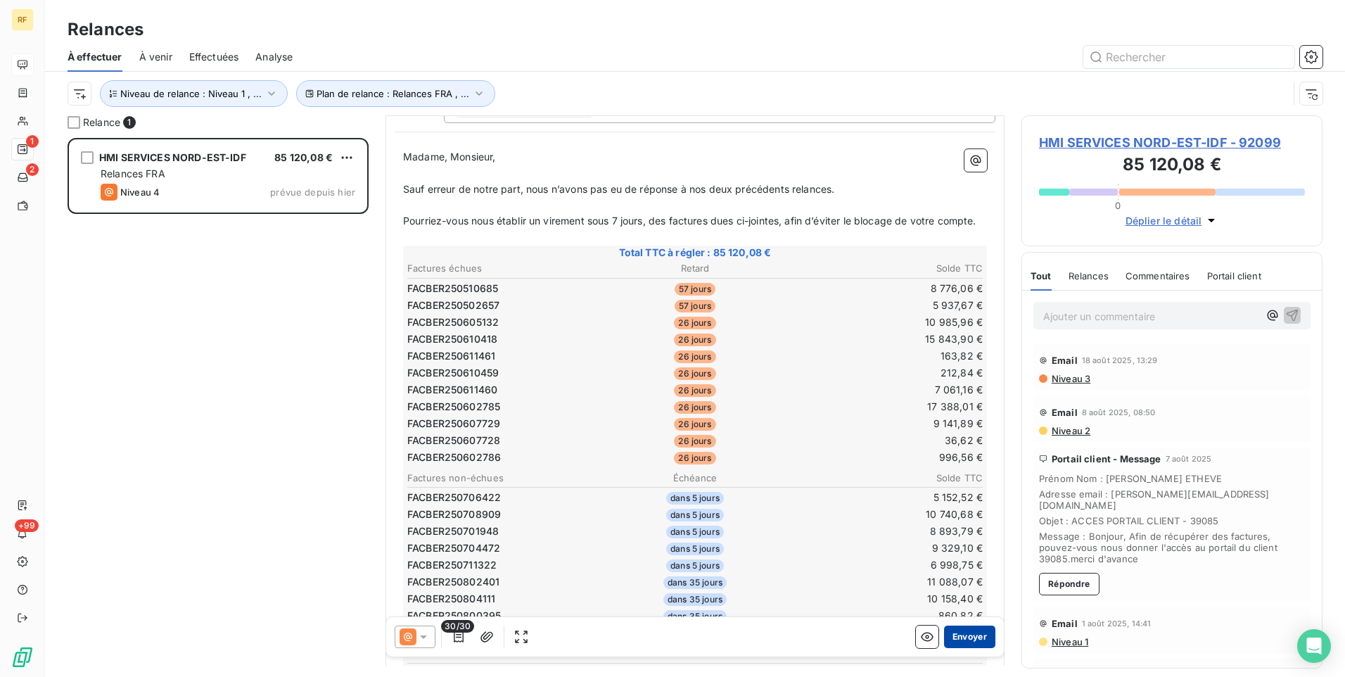
click at [967, 637] on button "Envoyer" at bounding box center [969, 636] width 51 height 23
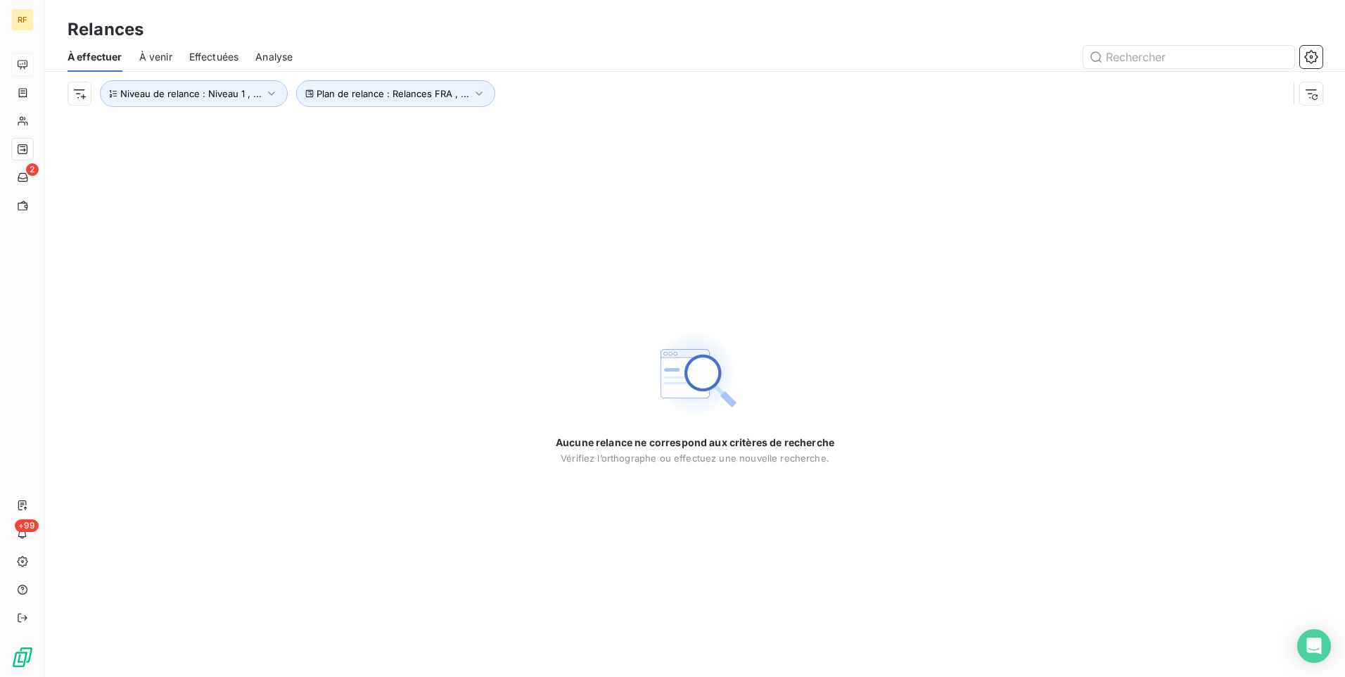
click at [217, 58] on span "Effectuées" at bounding box center [214, 57] width 50 height 14
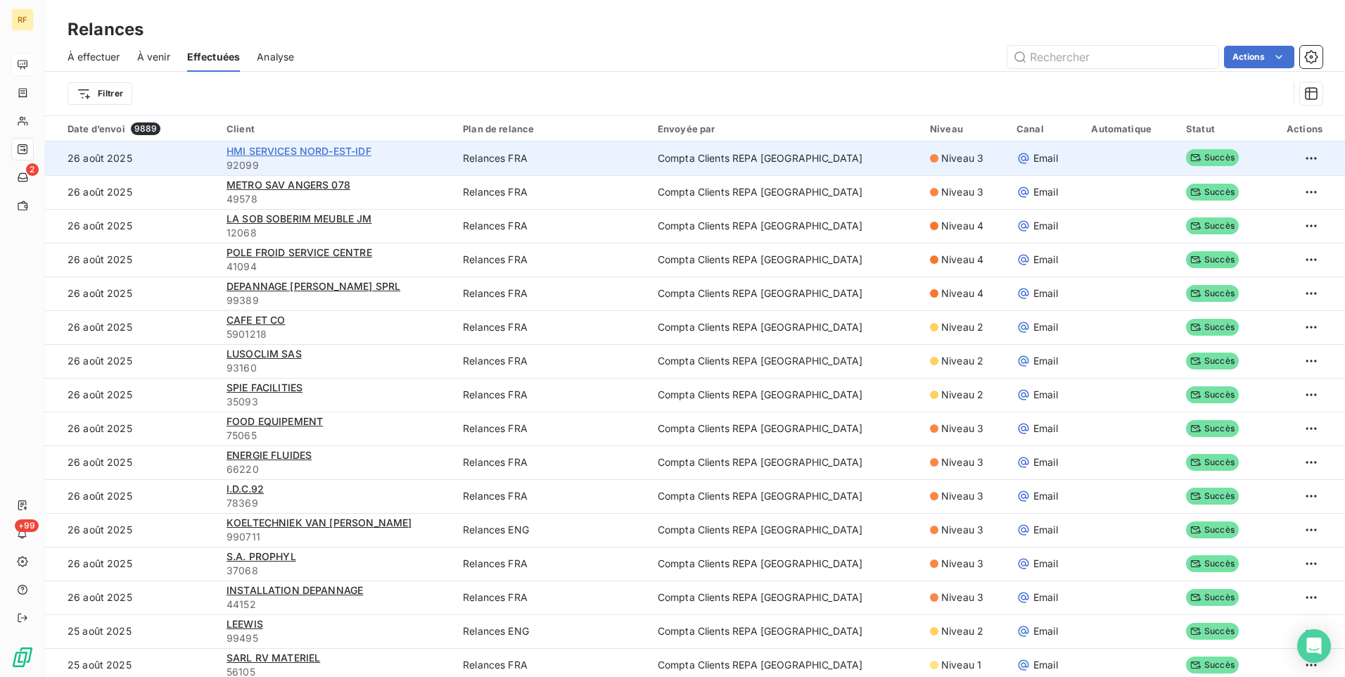
click at [314, 156] on span "HMI SERVICES NORD-EST-IDF" at bounding box center [299, 151] width 145 height 12
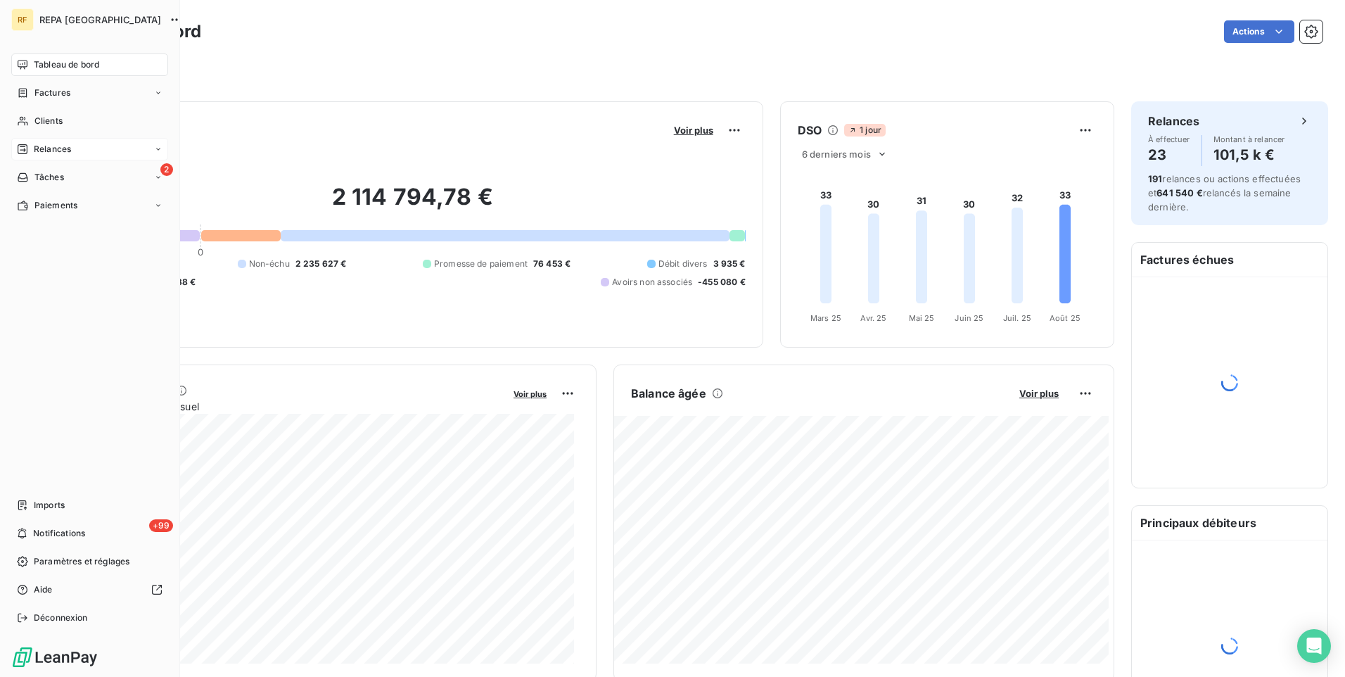
click at [35, 144] on span "Relances" at bounding box center [52, 149] width 37 height 13
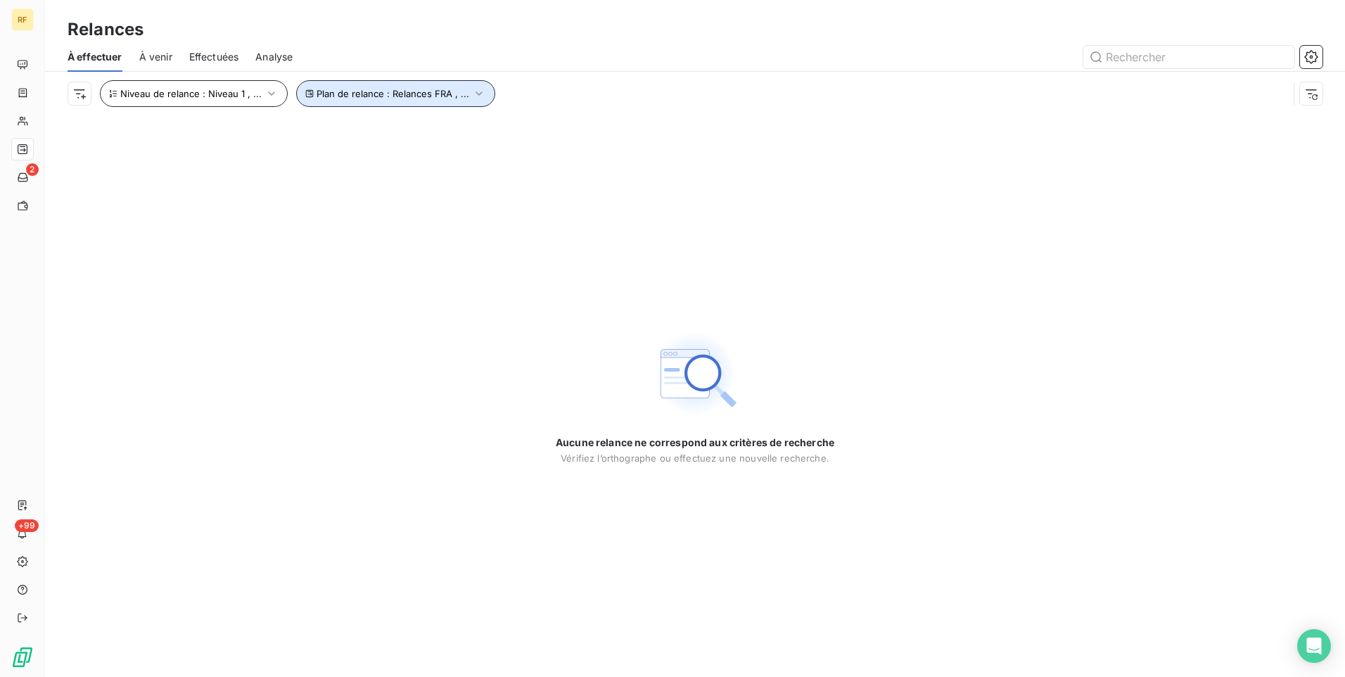
drag, startPoint x: 352, startPoint y: 100, endPoint x: 134, endPoint y: 101, distance: 217.4
click at [134, 101] on div "Plan de relance : Relances FRA , ... Niveau de relance : Niveau 1 , ..." at bounding box center [297, 93] width 397 height 27
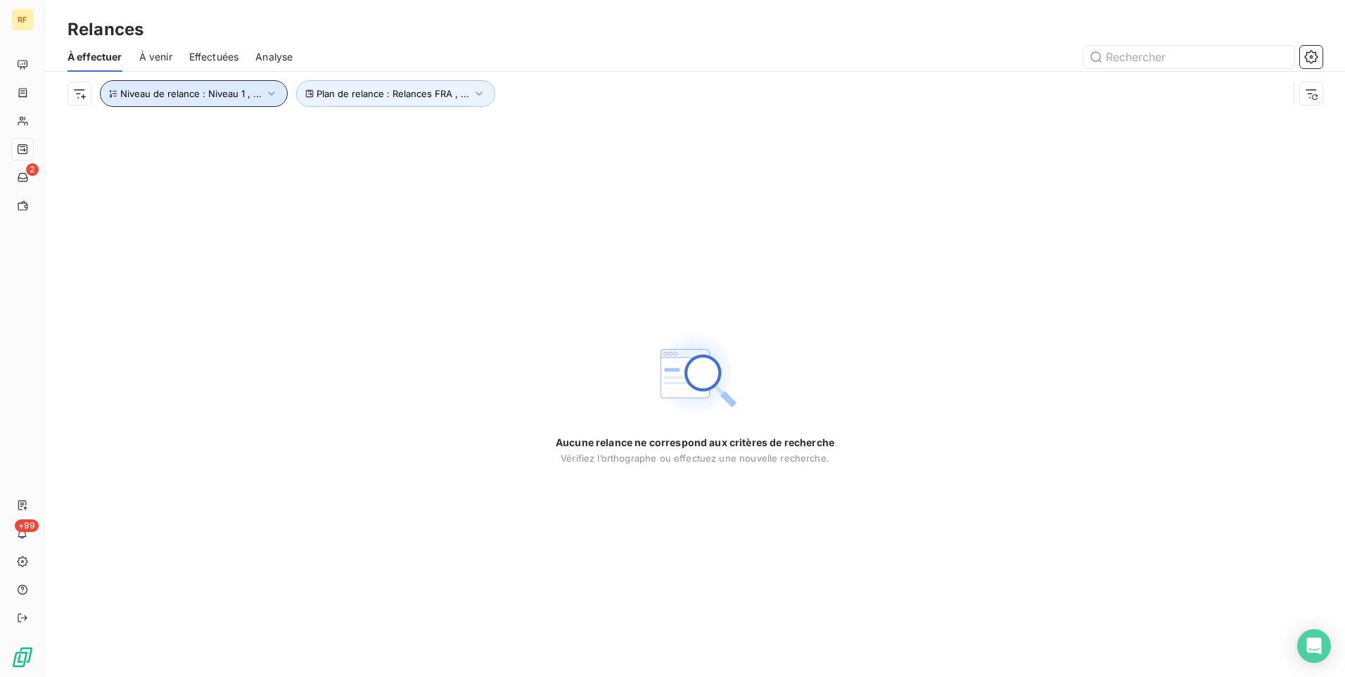
click at [206, 98] on span "Niveau de relance : Niveau 1 , ..." at bounding box center [190, 93] width 141 height 11
click at [293, 427] on div "Aucune relance ne correspond aux critères de recherche [PERSON_NAME] l’orthogra…" at bounding box center [695, 395] width 1300 height 561
click at [165, 46] on div "À venir" at bounding box center [155, 57] width 33 height 30
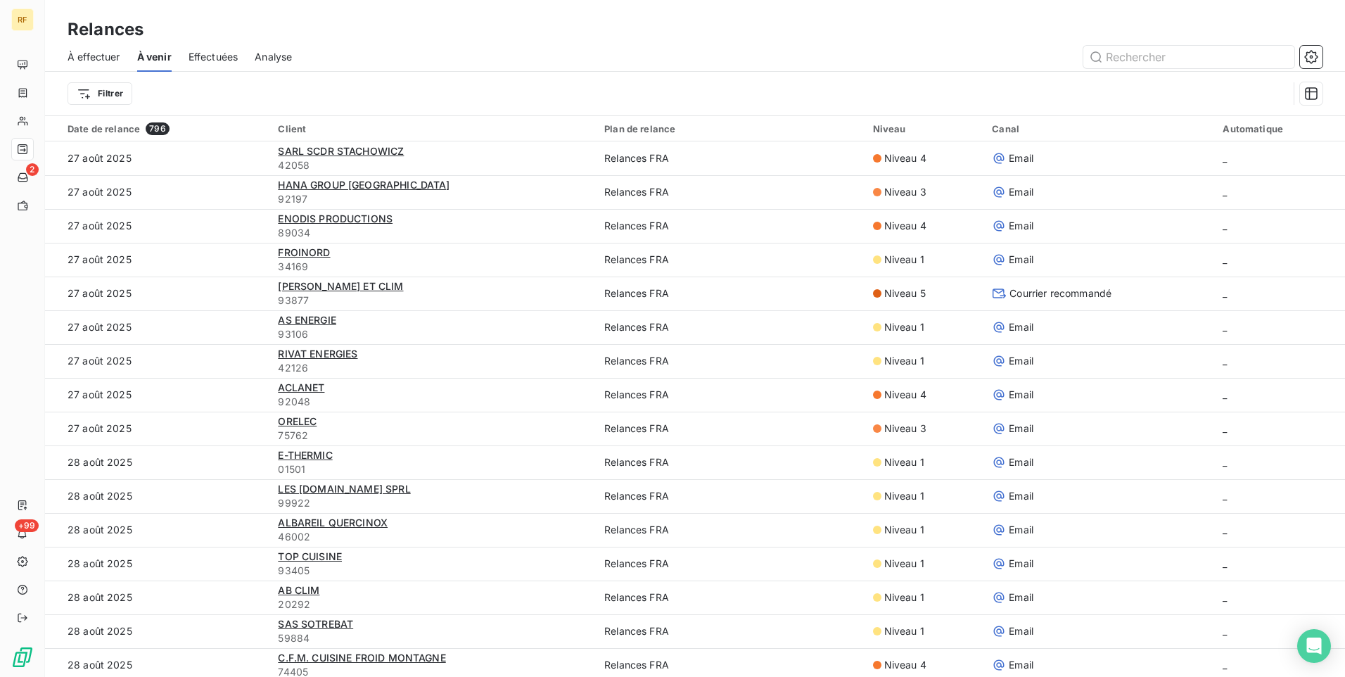
click at [219, 60] on span "Effectuées" at bounding box center [214, 57] width 50 height 14
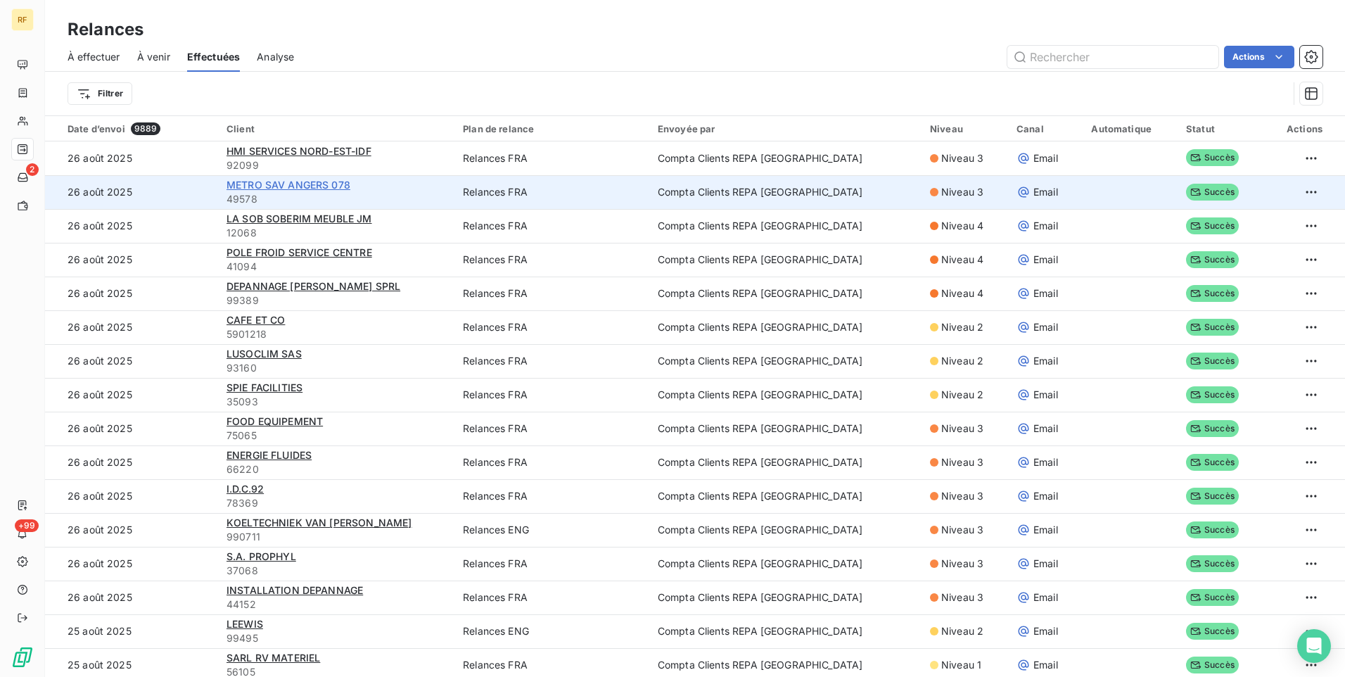
click at [278, 179] on span "METRO SAV ANGERS 078" at bounding box center [289, 185] width 124 height 12
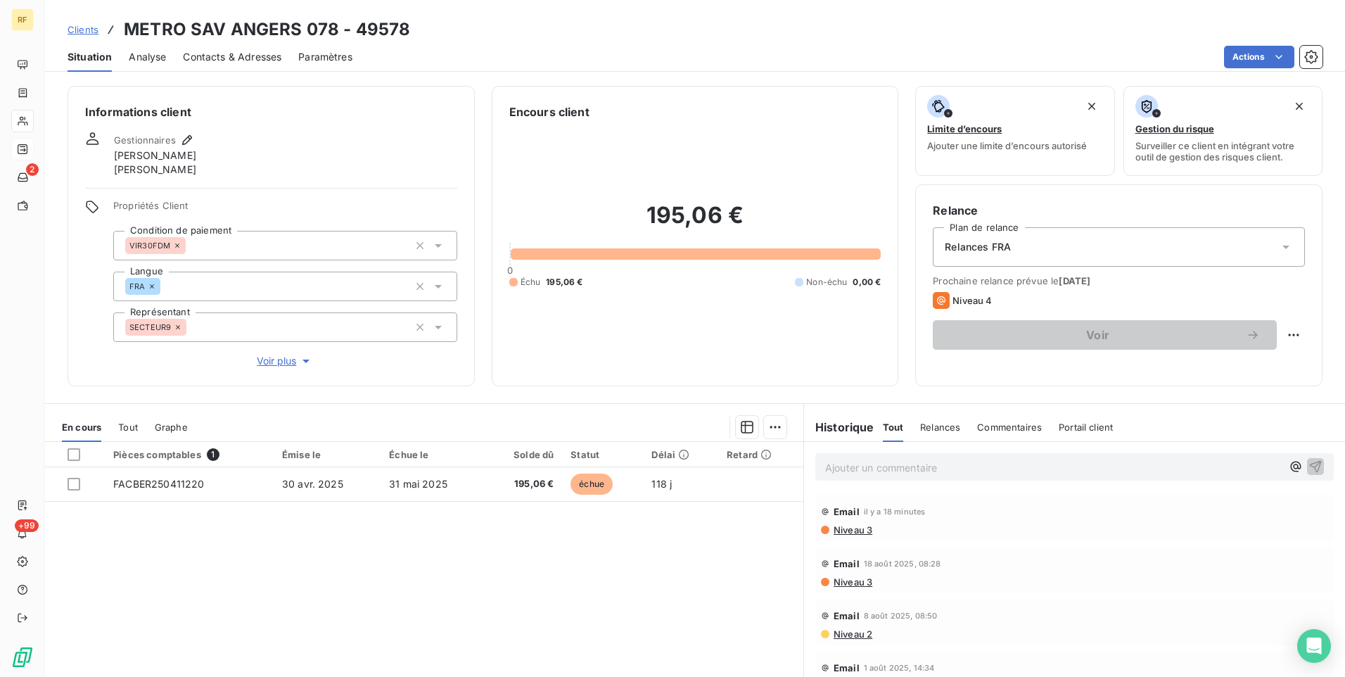
click at [844, 529] on span "Niveau 3" at bounding box center [852, 529] width 40 height 11
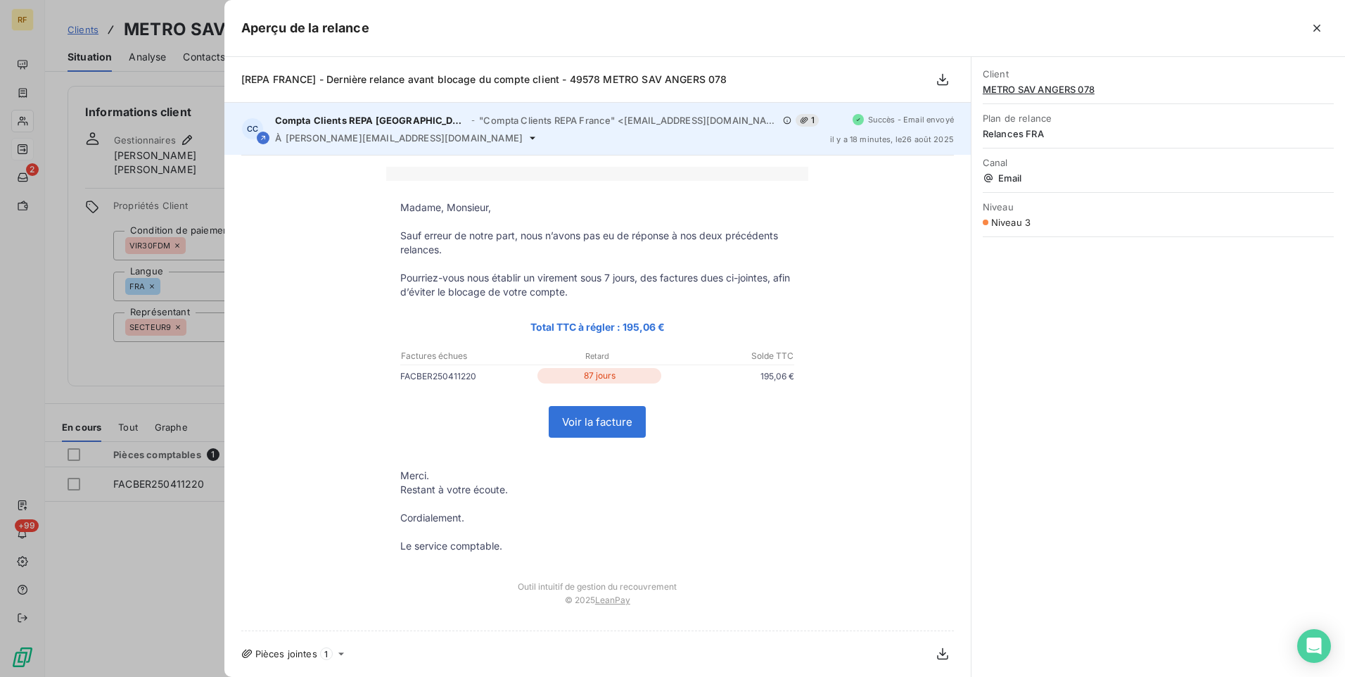
click at [527, 136] on icon at bounding box center [532, 137] width 11 height 11
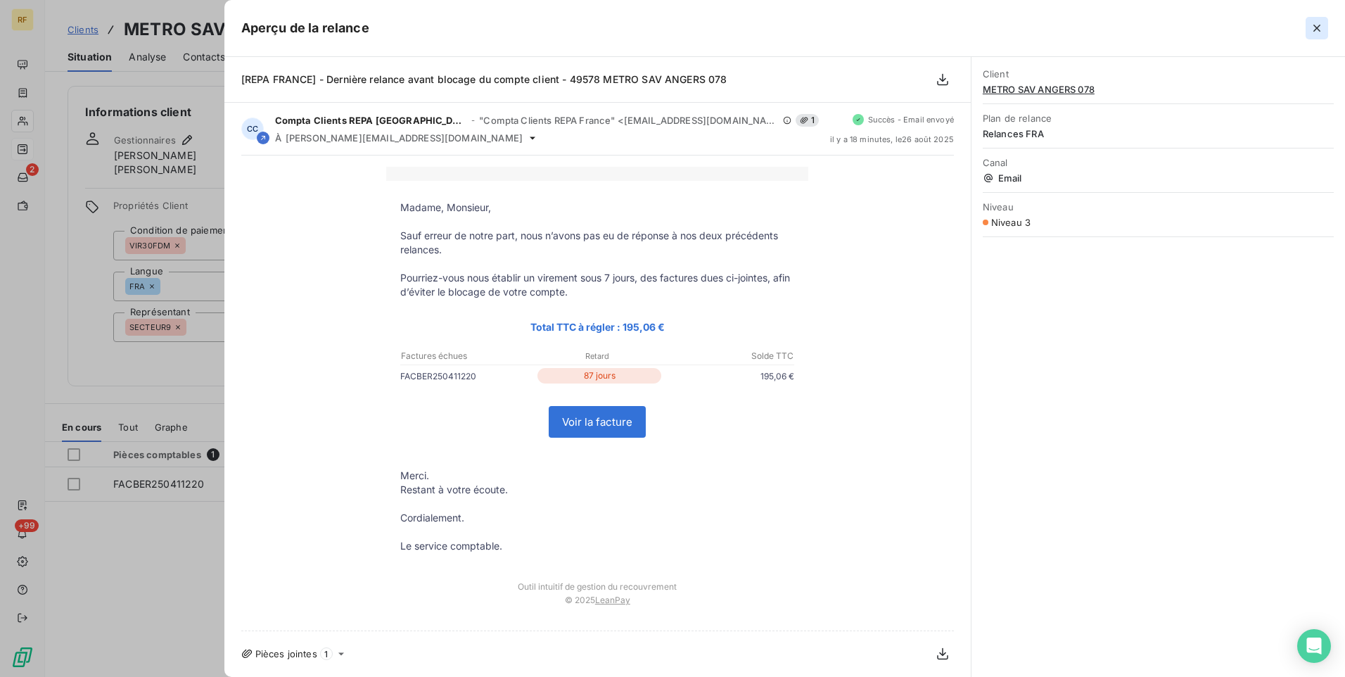
click at [1311, 29] on icon "button" at bounding box center [1317, 28] width 14 height 14
